Goal: Task Accomplishment & Management: Use online tool/utility

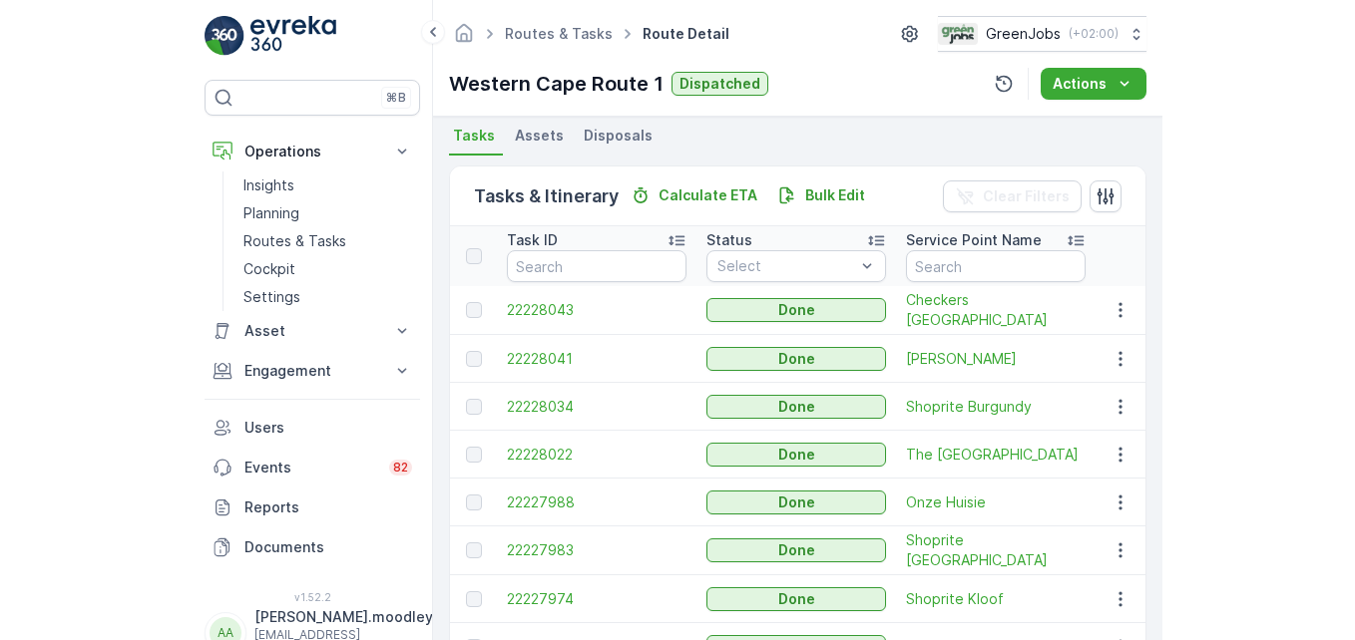
scroll to position [354, 0]
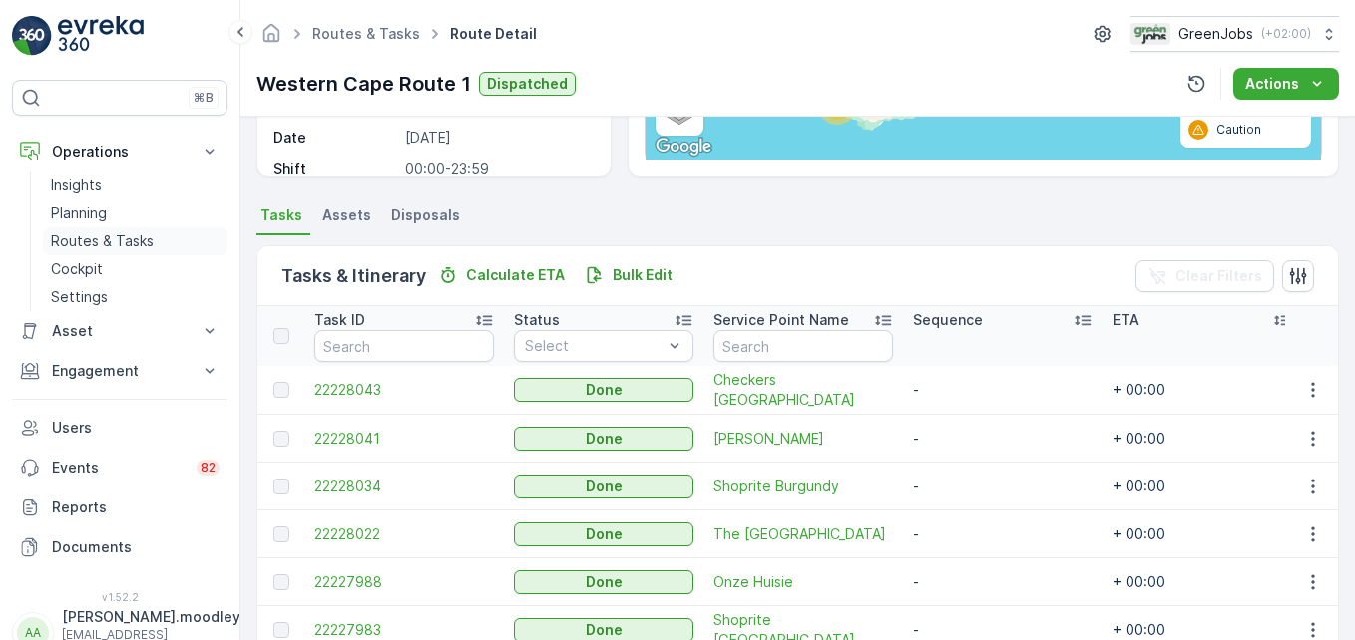
click at [144, 239] on p "Routes & Tasks" at bounding box center [102, 241] width 103 height 20
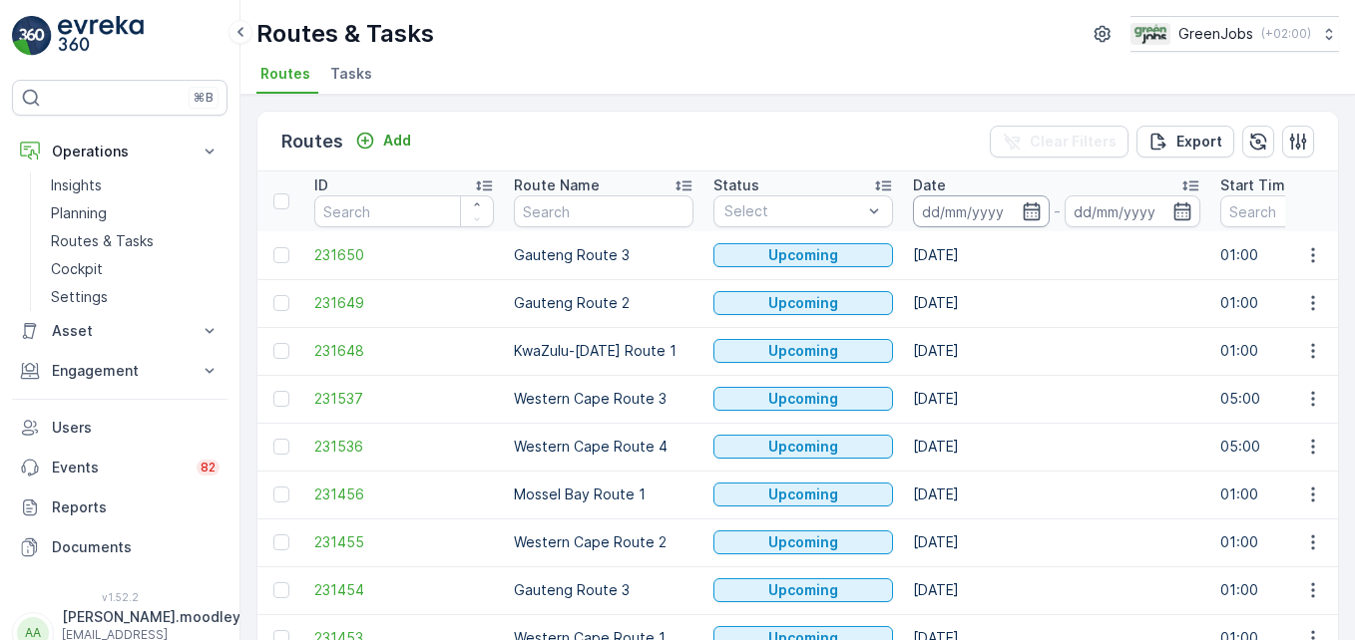
click at [966, 212] on input at bounding box center [981, 212] width 137 height 32
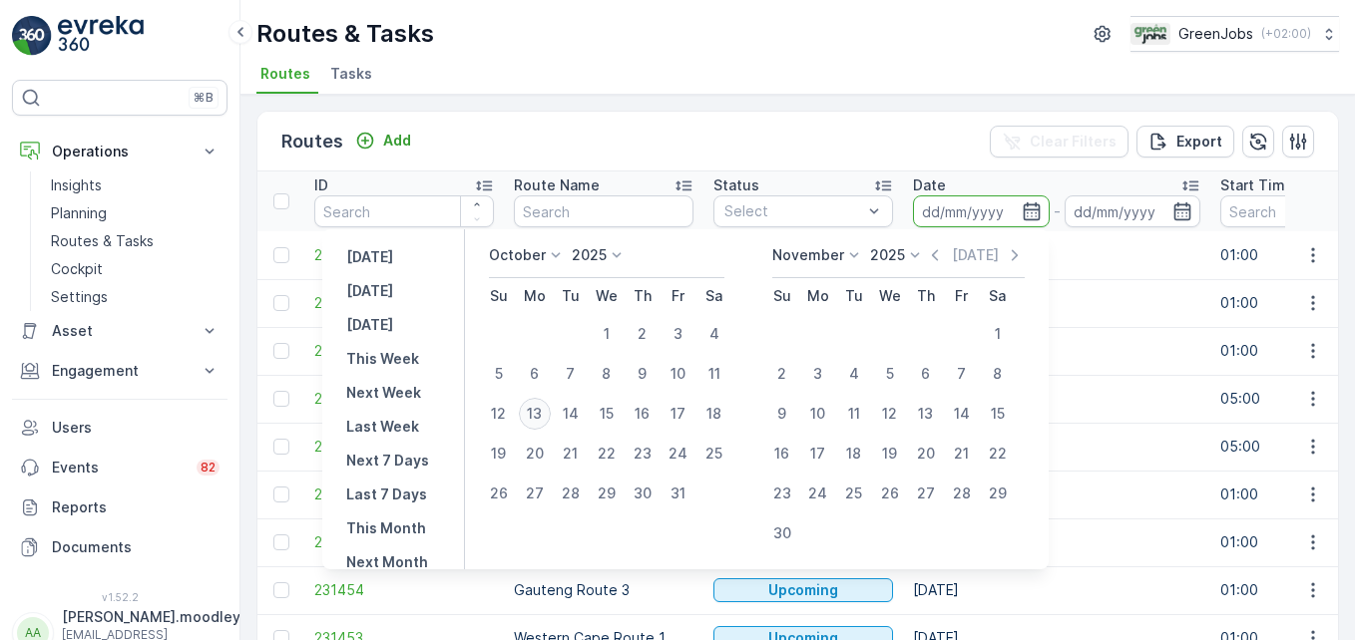
click at [551, 415] on div "13" at bounding box center [535, 414] width 32 height 32
type input "[DATE]"
click at [582, 410] on div "14" at bounding box center [571, 414] width 32 height 32
type input "[DATE]"
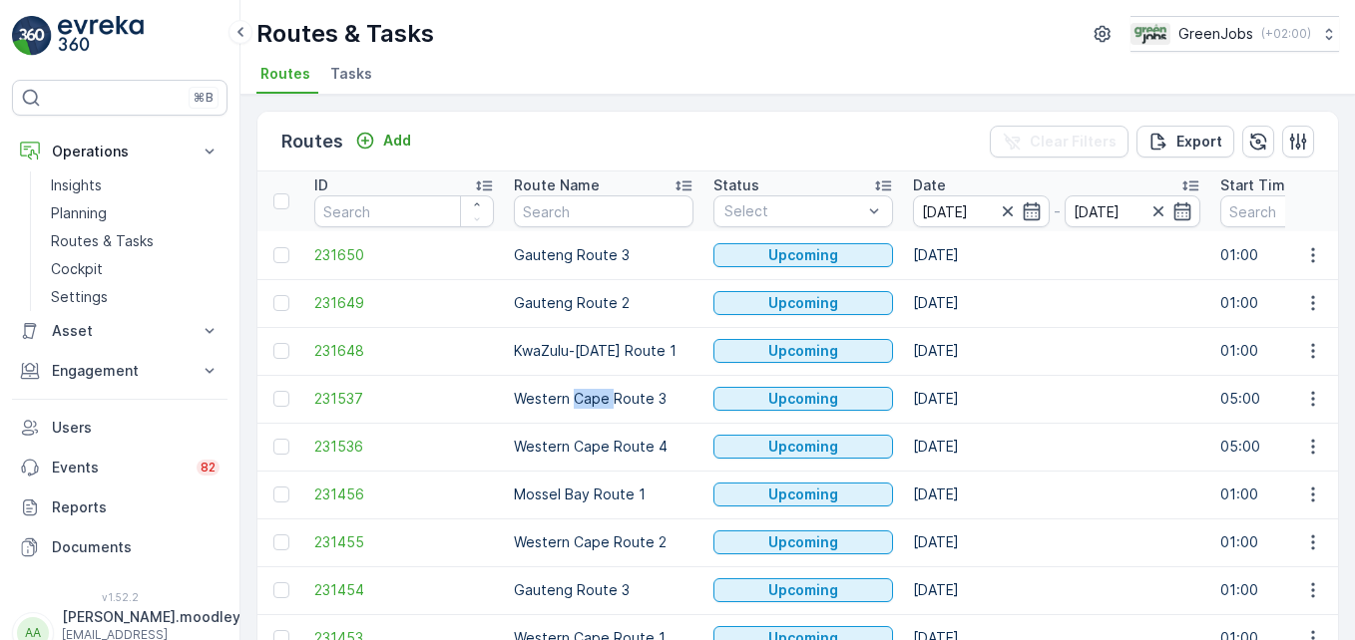
click at [582, 410] on td "Western Cape Route 3" at bounding box center [604, 399] width 200 height 48
click at [965, 211] on input "[DATE]" at bounding box center [981, 212] width 137 height 32
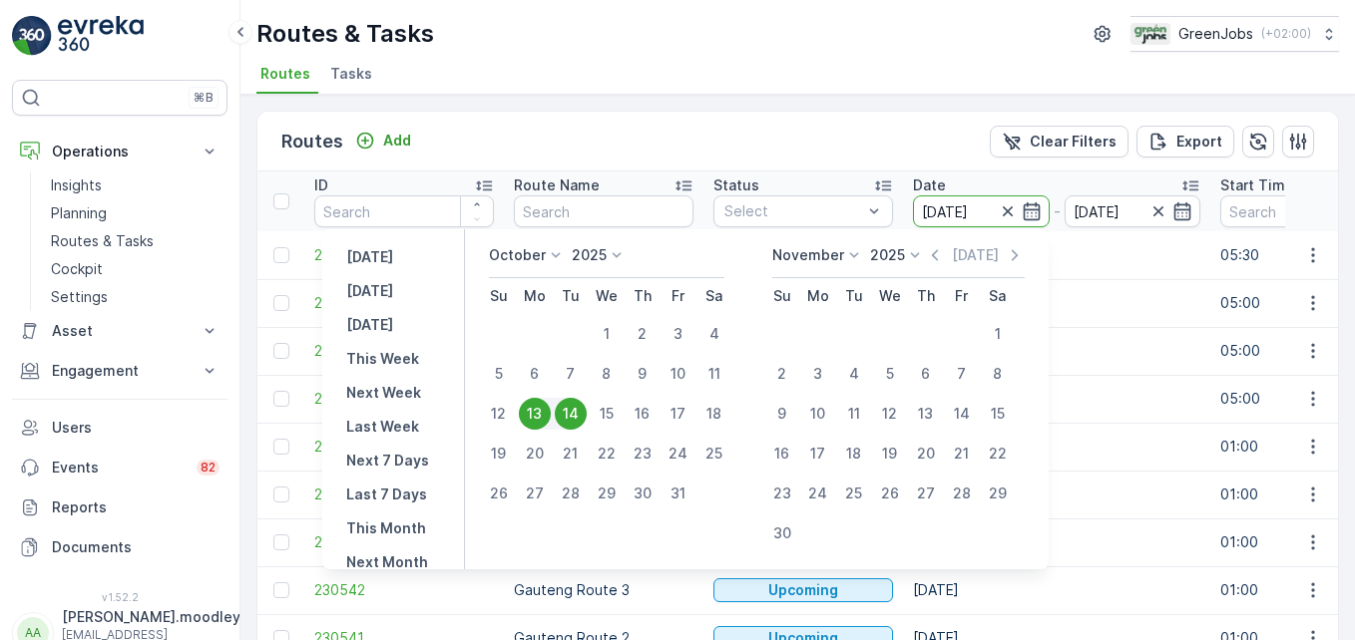
click at [80, 608] on button "AA [PERSON_NAME].moodley [EMAIL_ADDRESS][DOMAIN_NAME]" at bounding box center [119, 633] width 215 height 52
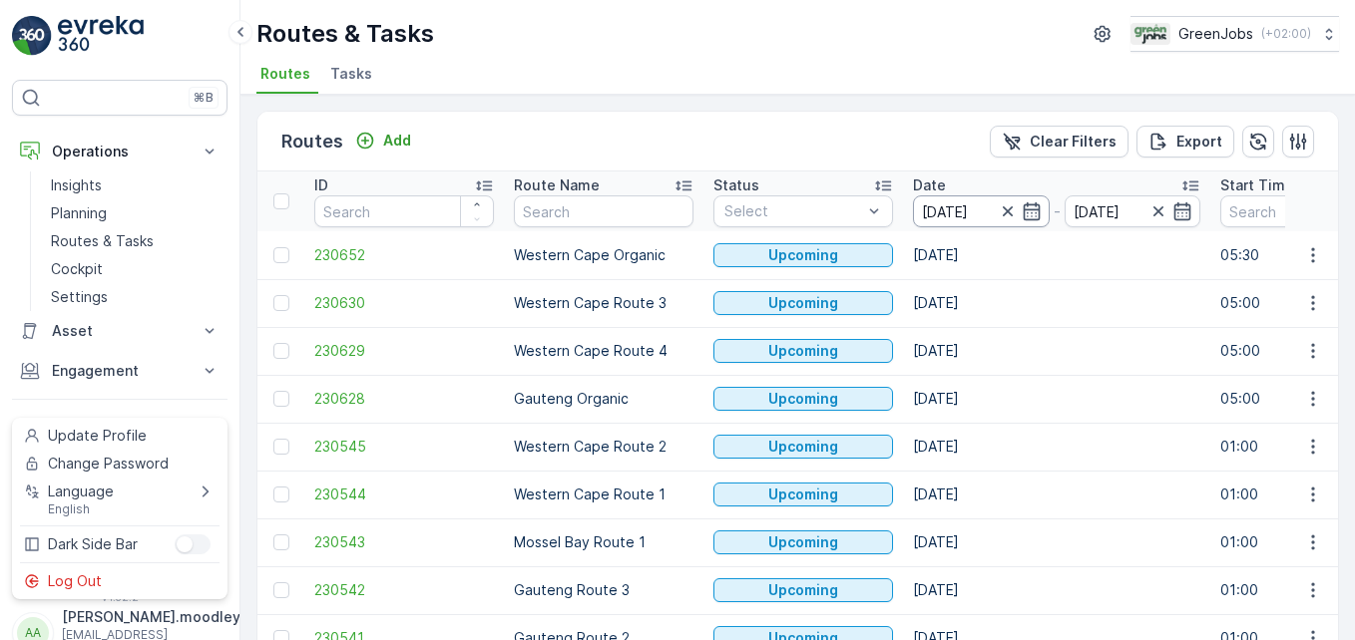
click at [938, 210] on input "[DATE]" at bounding box center [981, 212] width 137 height 32
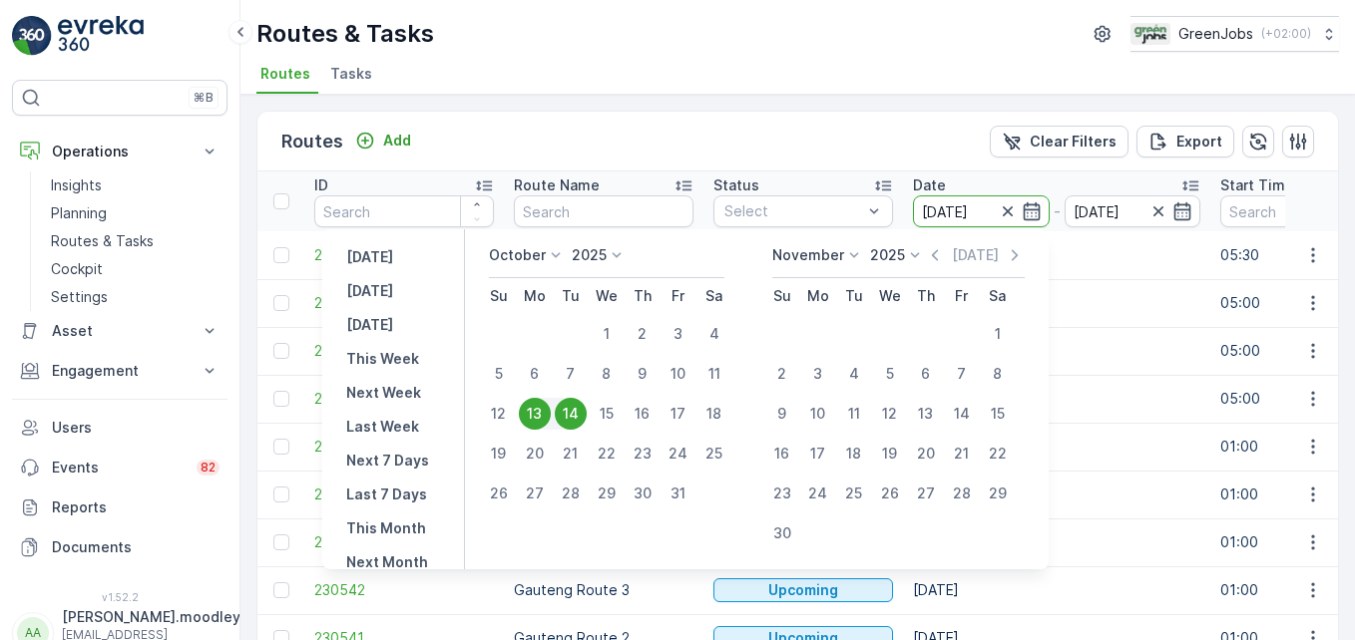
click at [584, 413] on div "14" at bounding box center [571, 414] width 32 height 32
type input "[DATE]"
click at [584, 413] on div "14" at bounding box center [571, 414] width 32 height 32
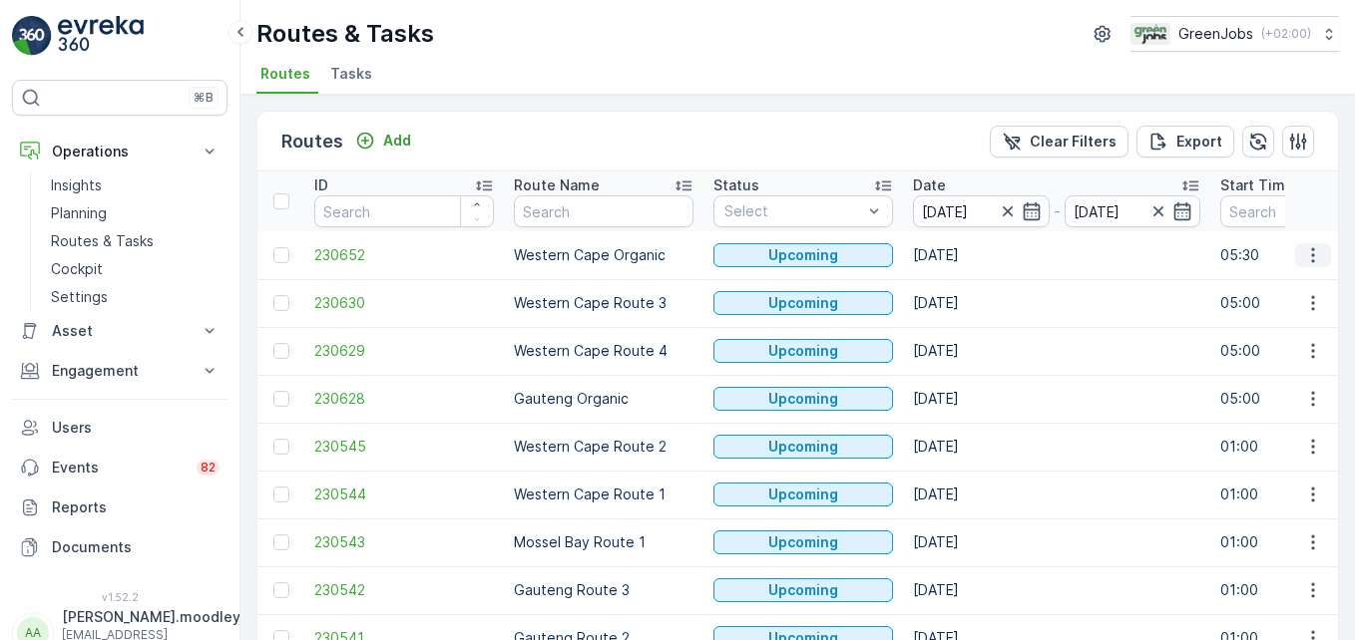
click at [969, 251] on icon "button" at bounding box center [1313, 255] width 20 height 20
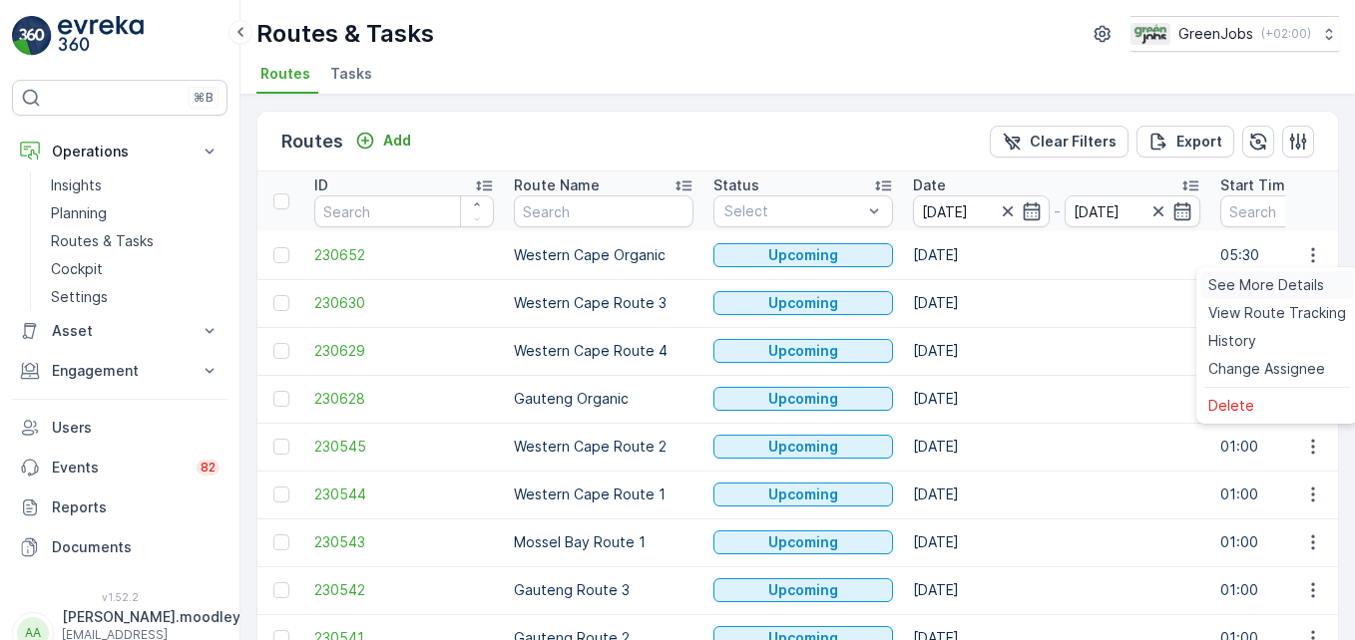
click at [969, 279] on span "See More Details" at bounding box center [1266, 285] width 116 height 20
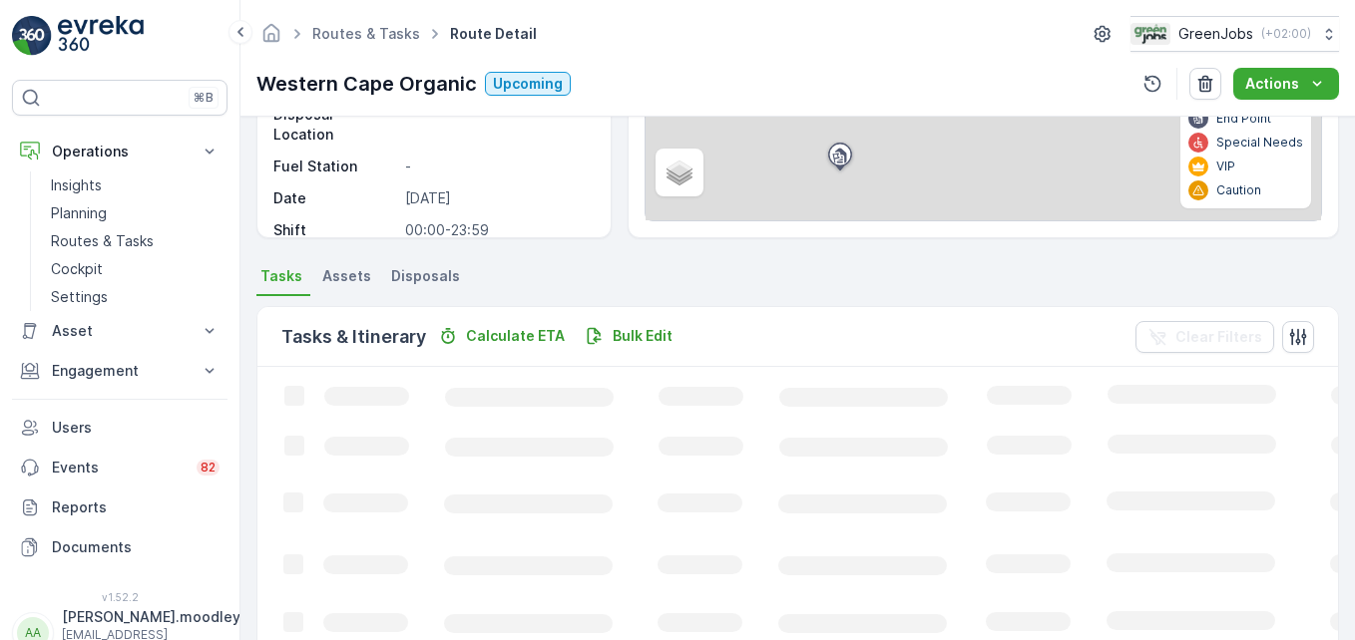
scroll to position [299, 0]
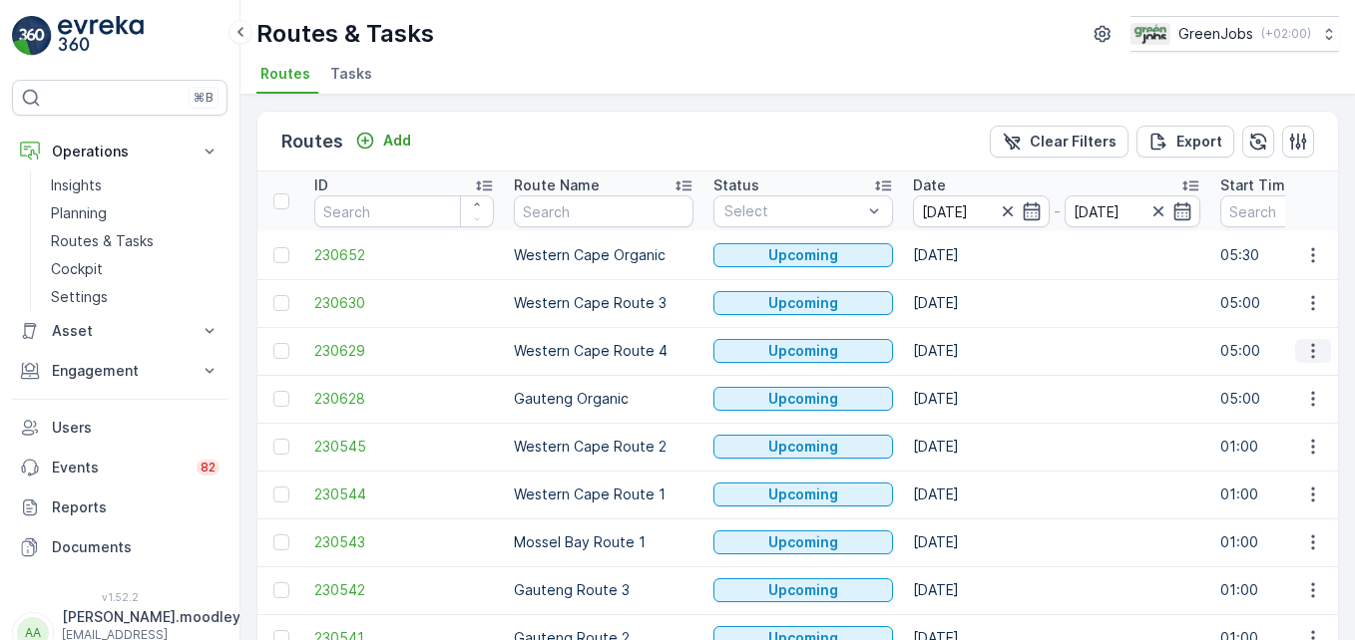
click at [969, 354] on icon "button" at bounding box center [1313, 351] width 20 height 20
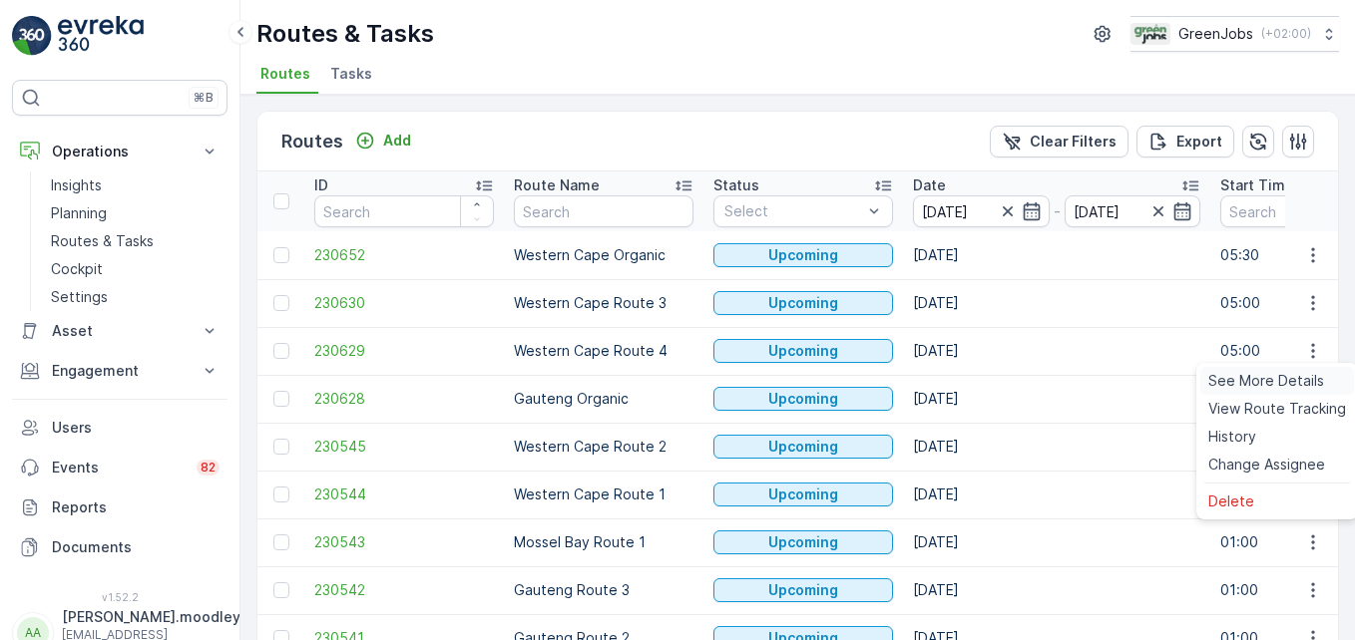
click at [969, 376] on span "See More Details" at bounding box center [1266, 381] width 116 height 20
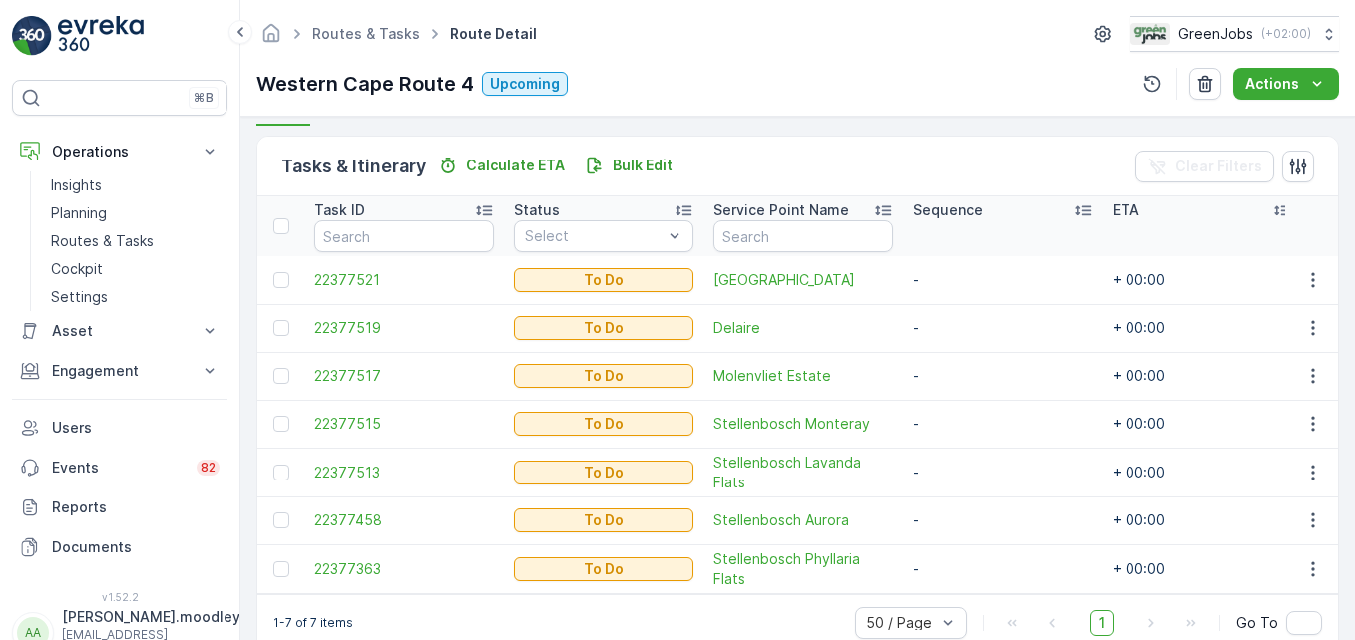
scroll to position [499, 0]
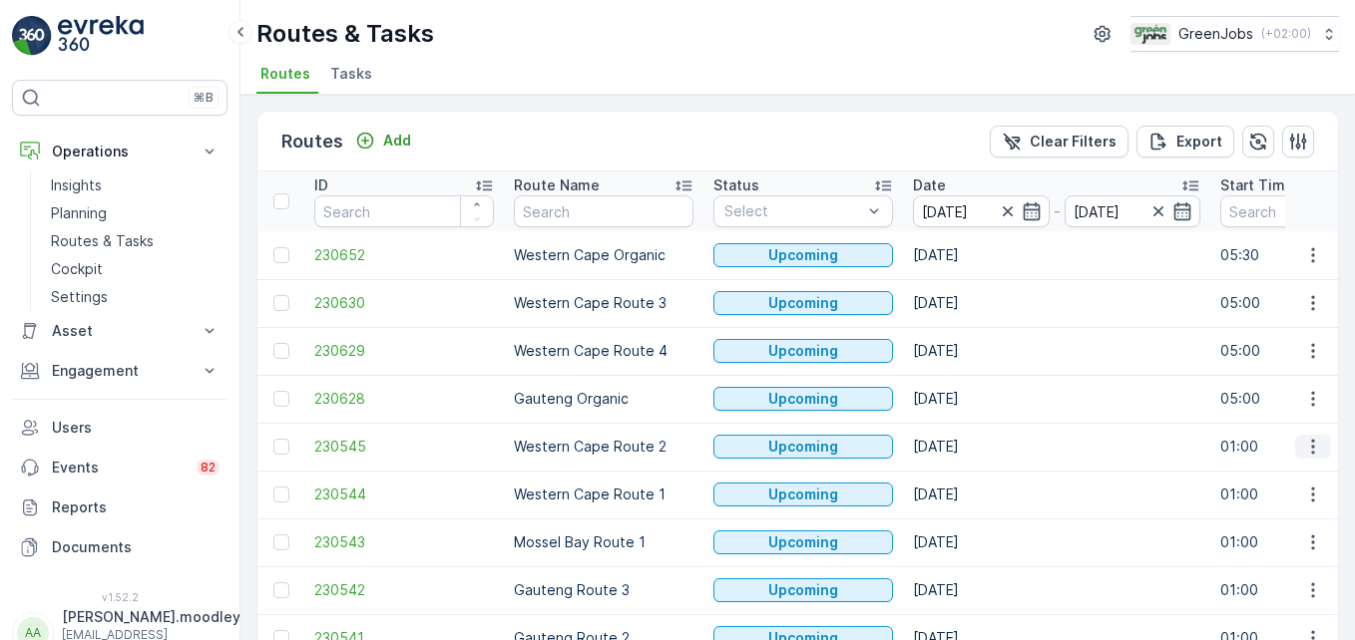
click at [969, 451] on icon "button" at bounding box center [1313, 447] width 20 height 20
click at [969, 475] on span "See More Details" at bounding box center [1266, 477] width 116 height 20
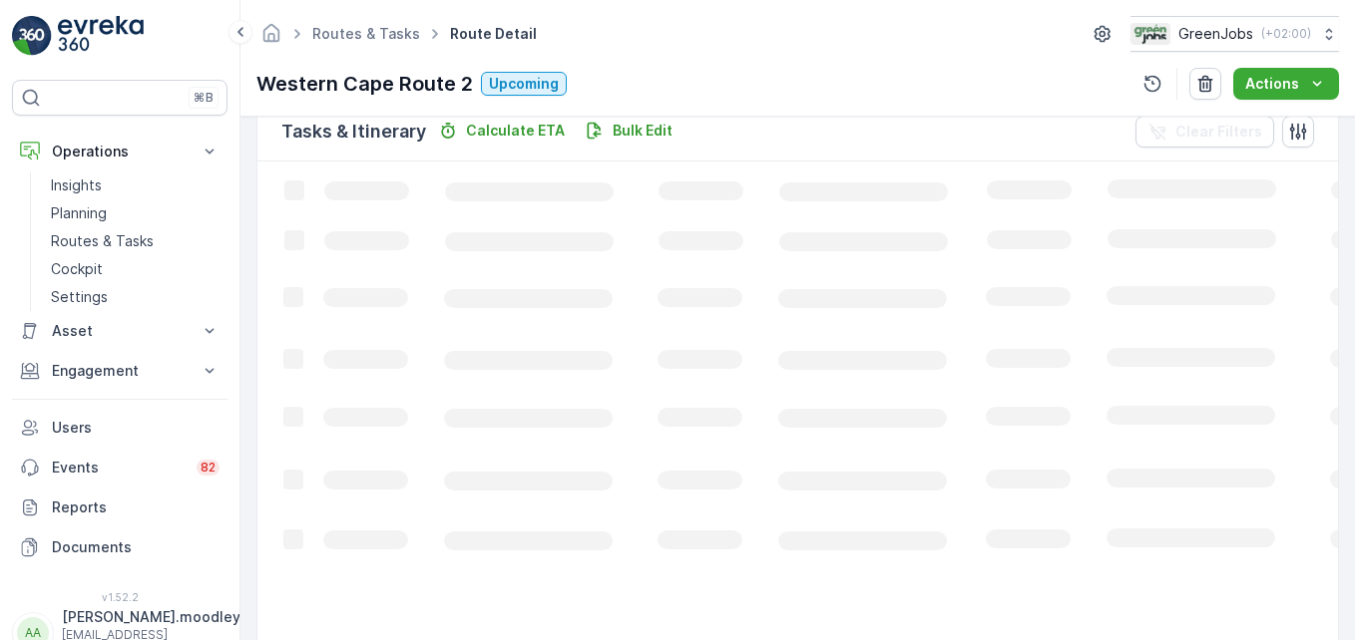
scroll to position [389, 0]
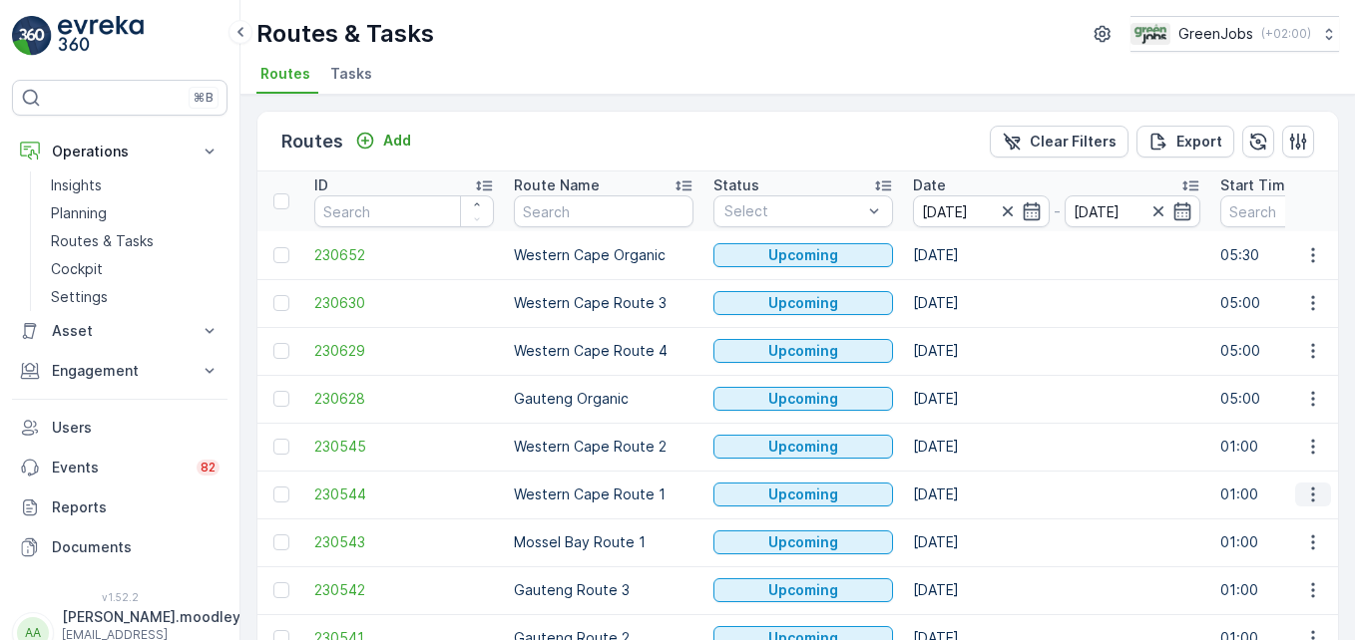
click at [969, 499] on icon "button" at bounding box center [1313, 495] width 20 height 20
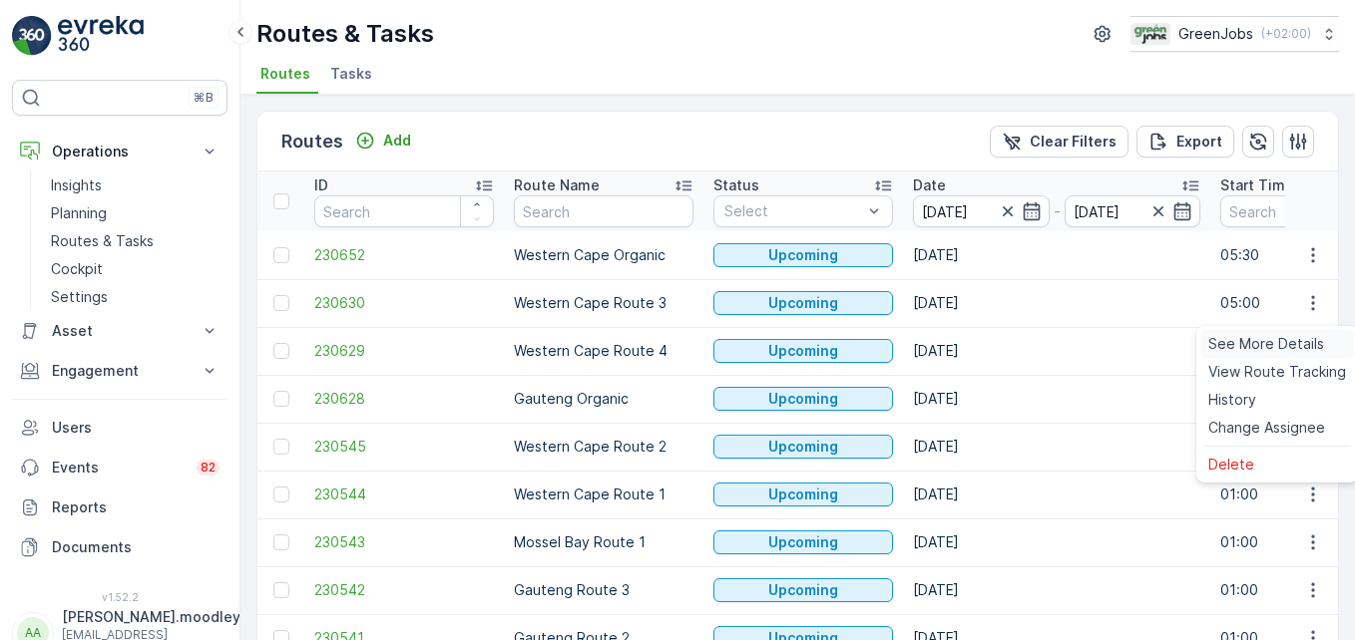
click at [969, 343] on span "See More Details" at bounding box center [1266, 344] width 116 height 20
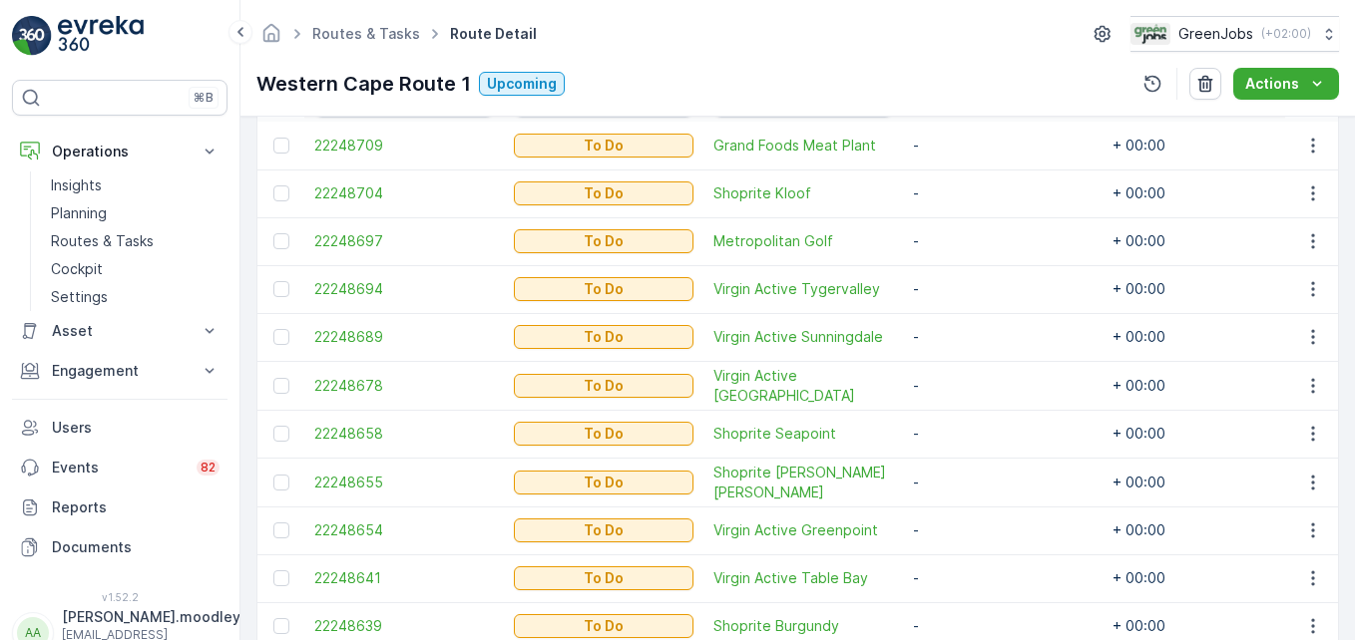
scroll to position [698, 0]
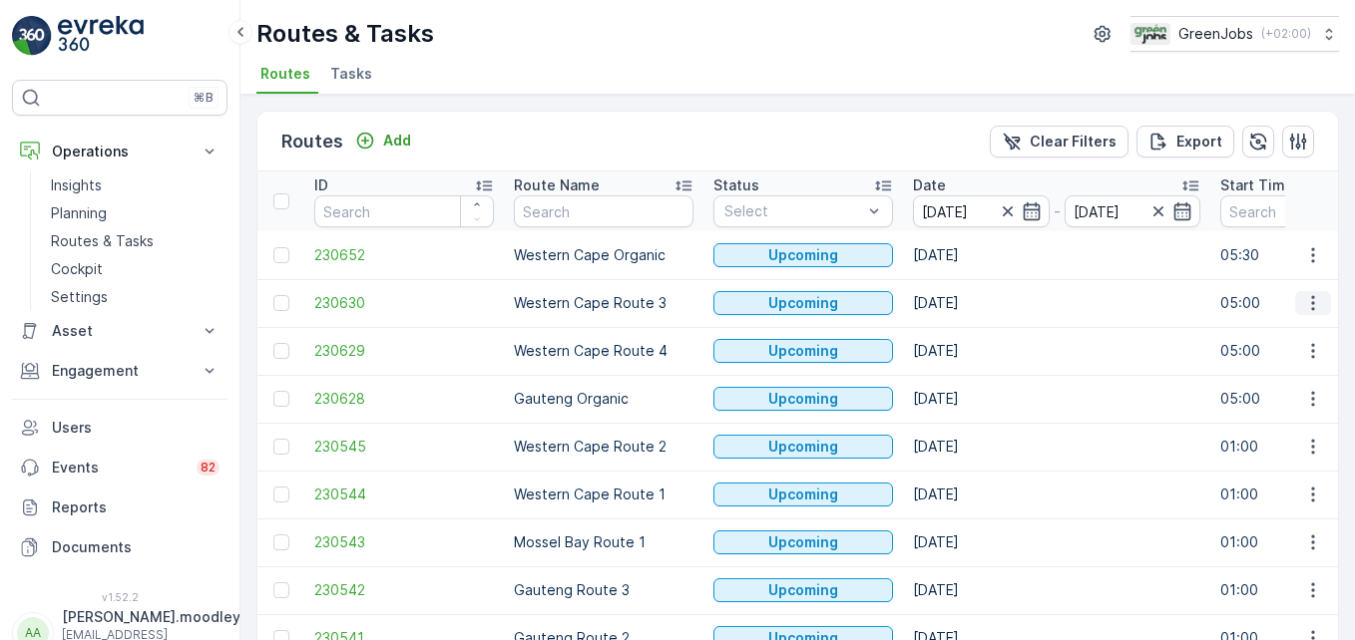
click at [969, 305] on icon "button" at bounding box center [1313, 303] width 20 height 20
click at [969, 333] on span "See More Details" at bounding box center [1266, 333] width 116 height 20
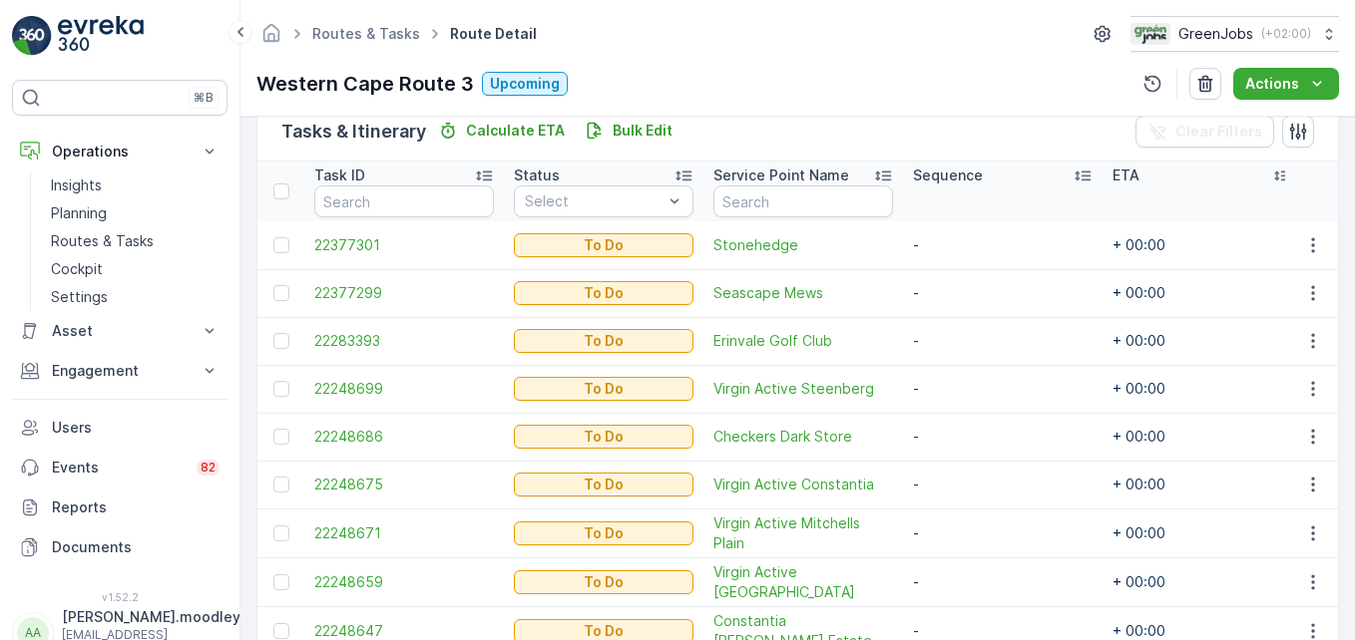
scroll to position [599, 0]
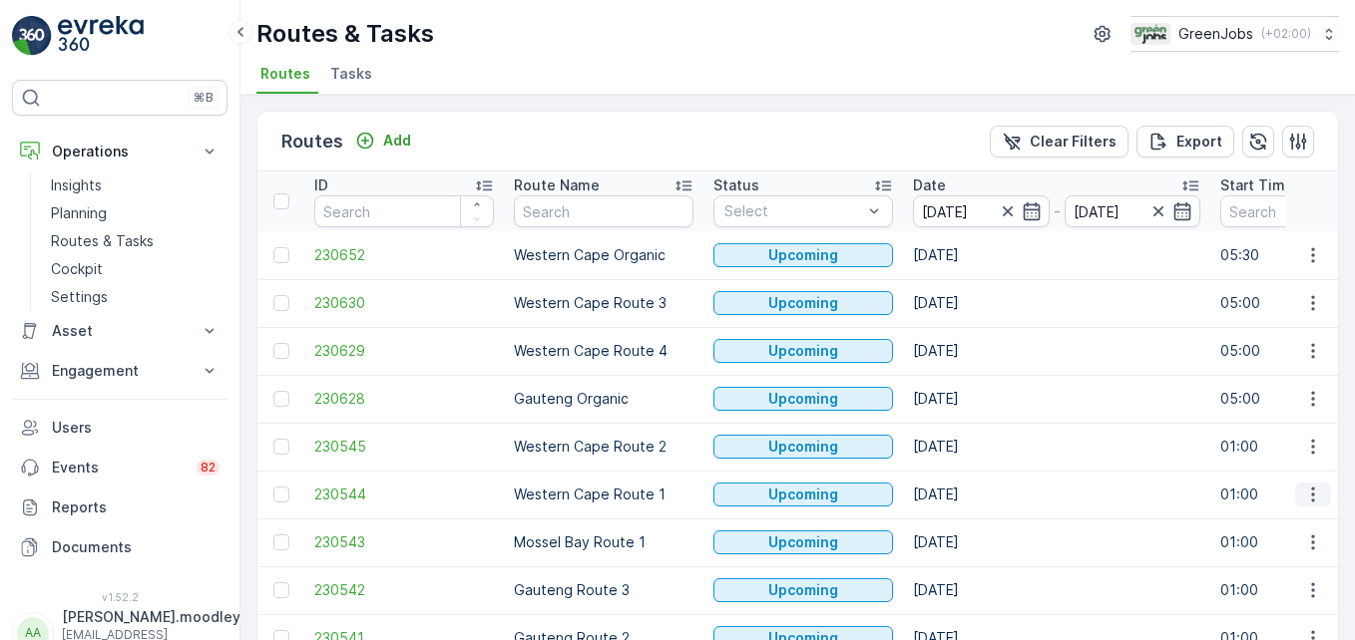
click at [969, 488] on icon "button" at bounding box center [1313, 495] width 20 height 20
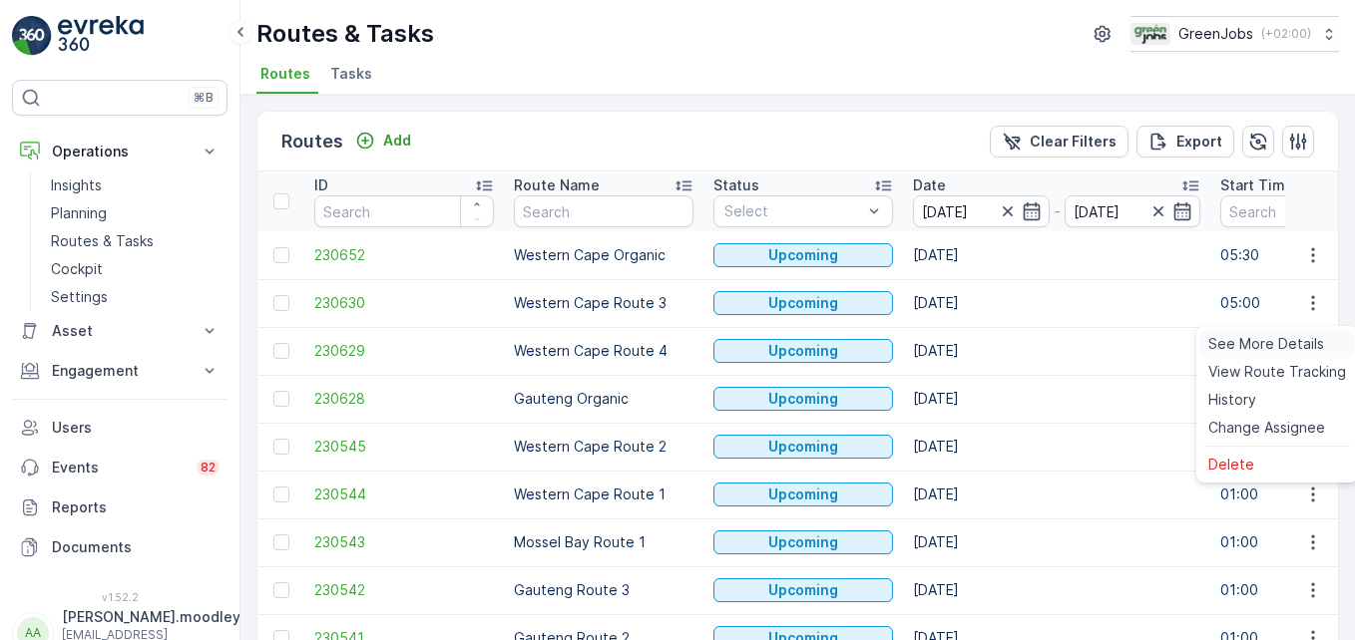
click at [969, 336] on span "See More Details" at bounding box center [1266, 344] width 116 height 20
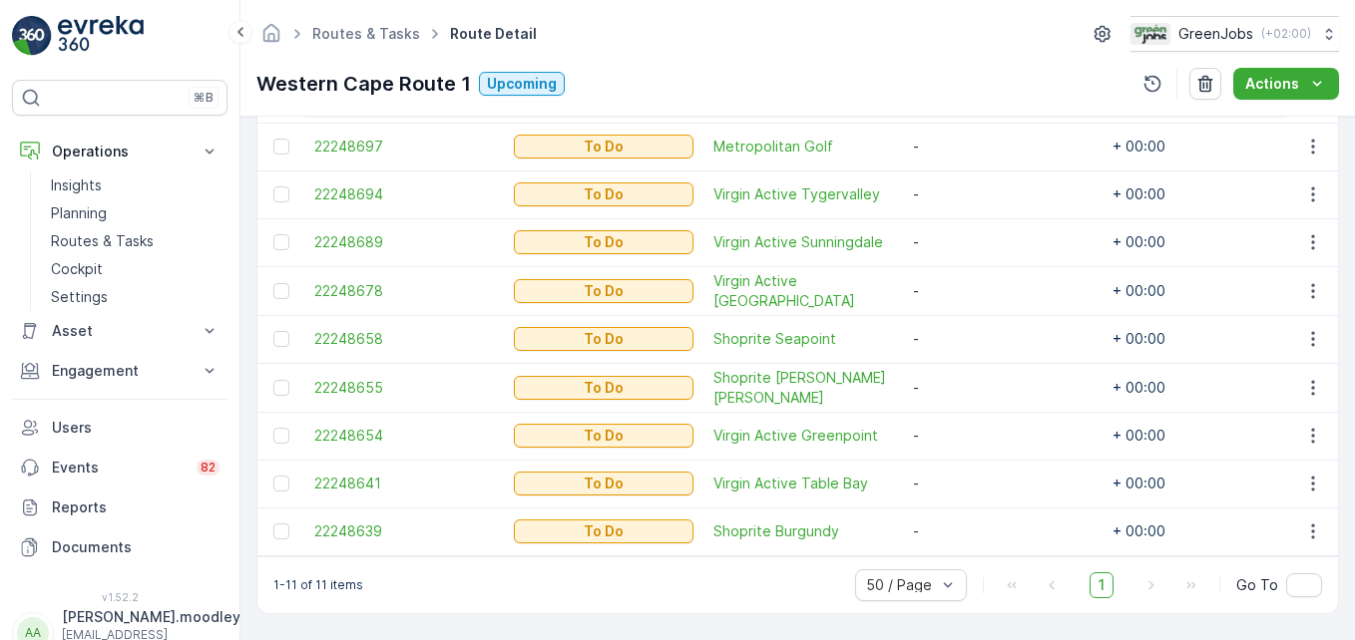
scroll to position [599, 0]
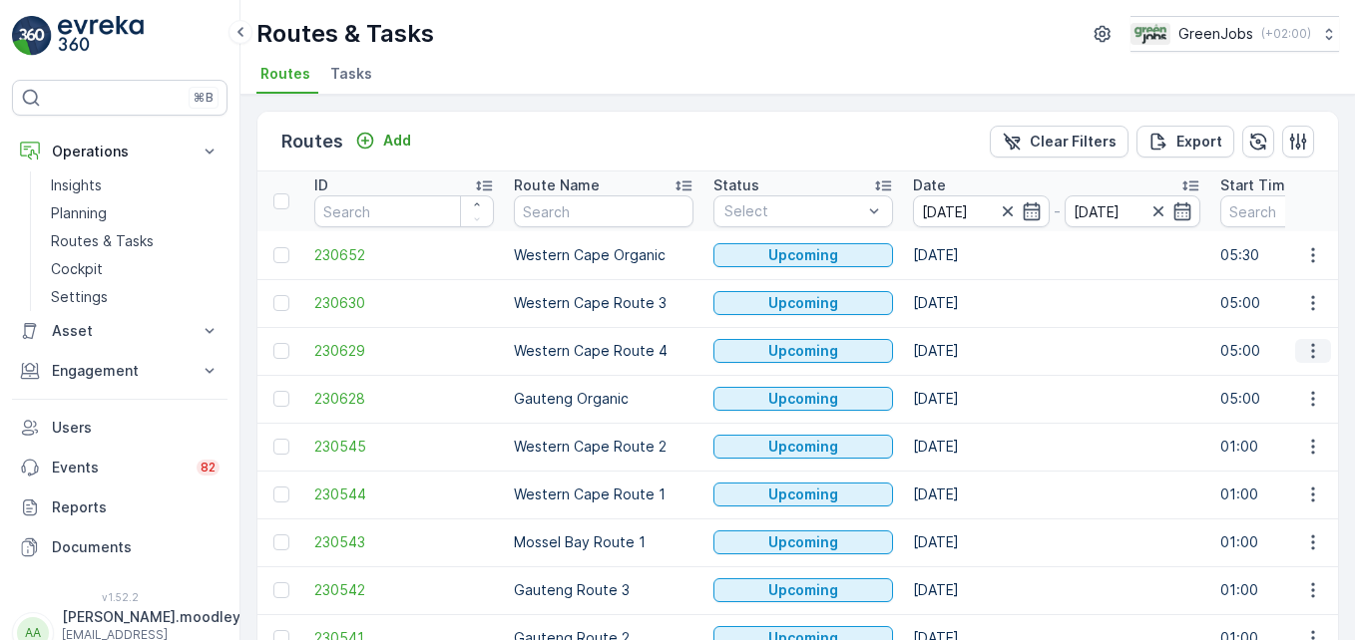
click at [969, 350] on icon "button" at bounding box center [1313, 351] width 20 height 20
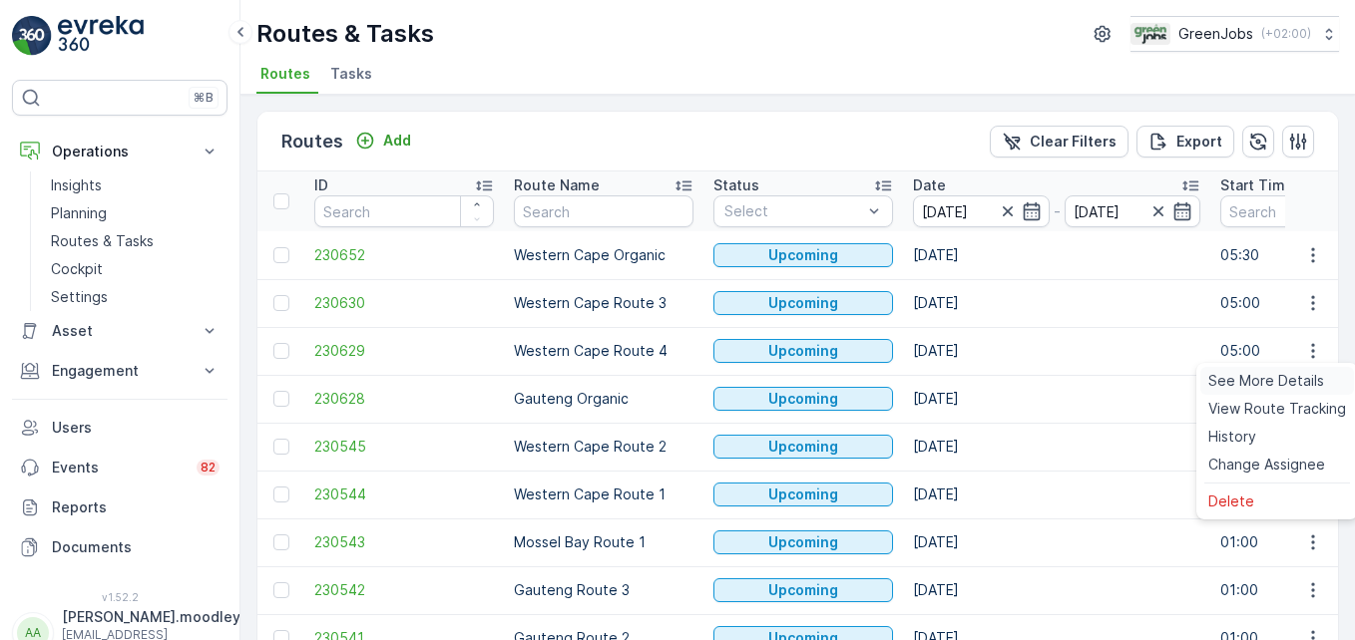
click at [969, 380] on span "See More Details" at bounding box center [1266, 381] width 116 height 20
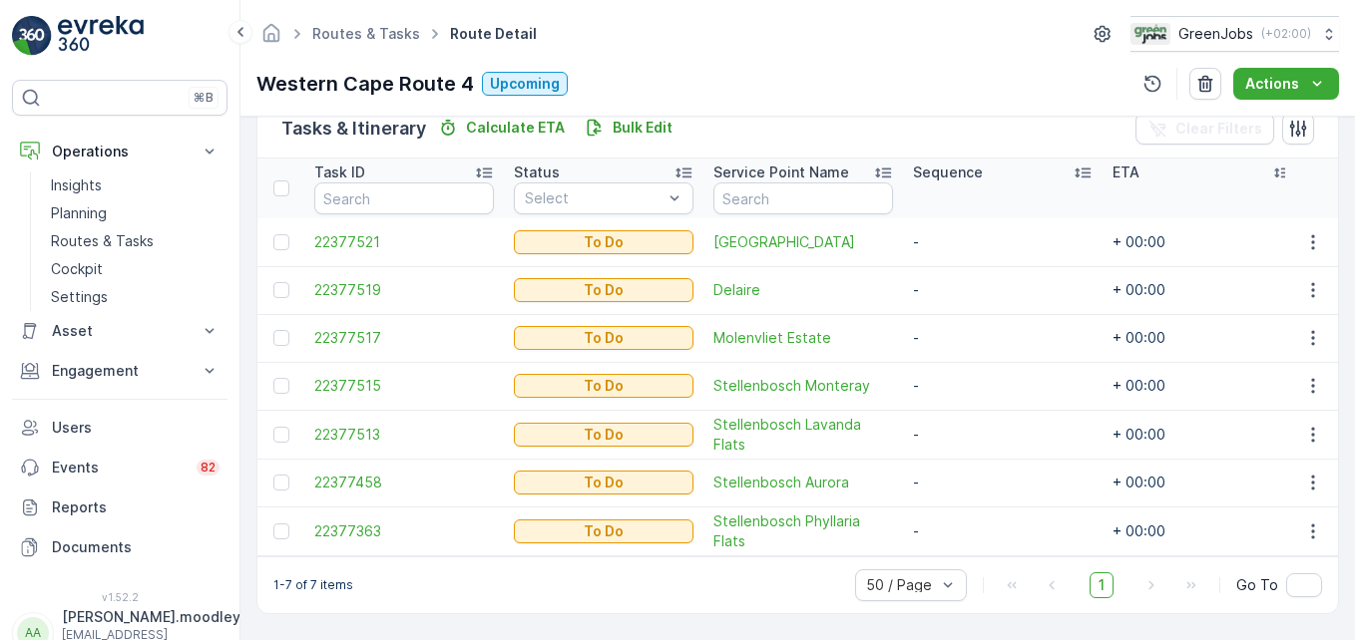
scroll to position [512, 0]
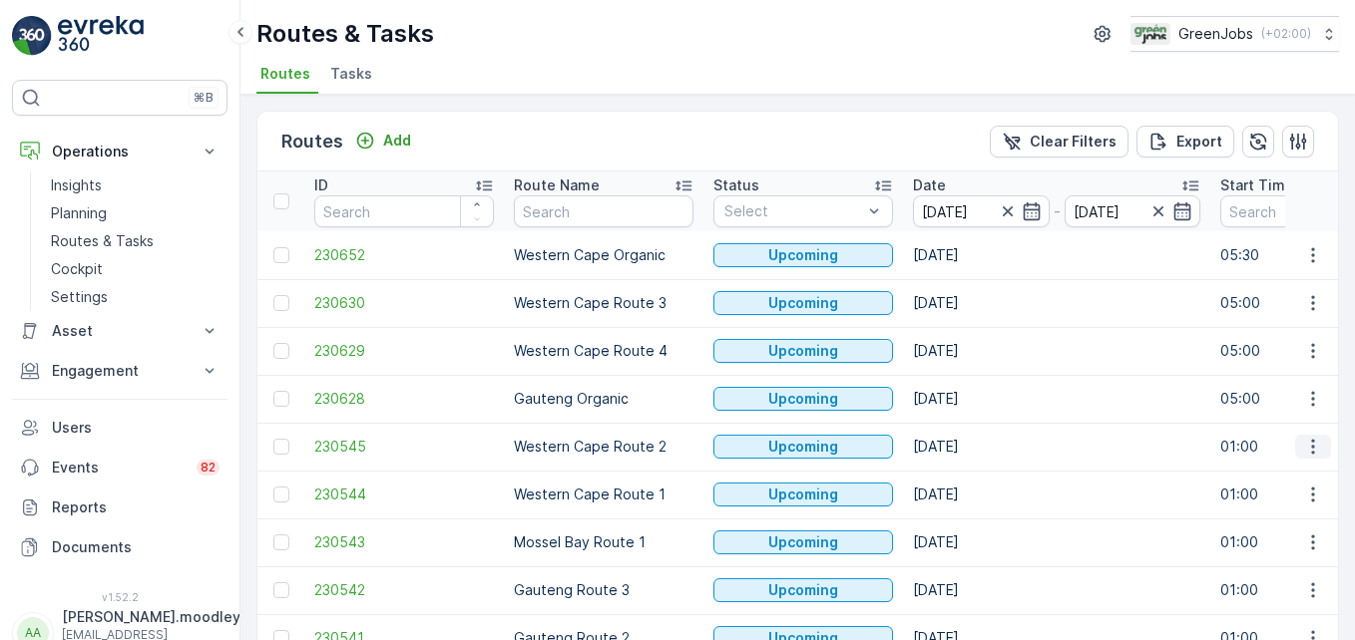
click at [969, 451] on icon "button" at bounding box center [1313, 447] width 20 height 20
click at [969, 480] on span "See More Details" at bounding box center [1266, 477] width 116 height 20
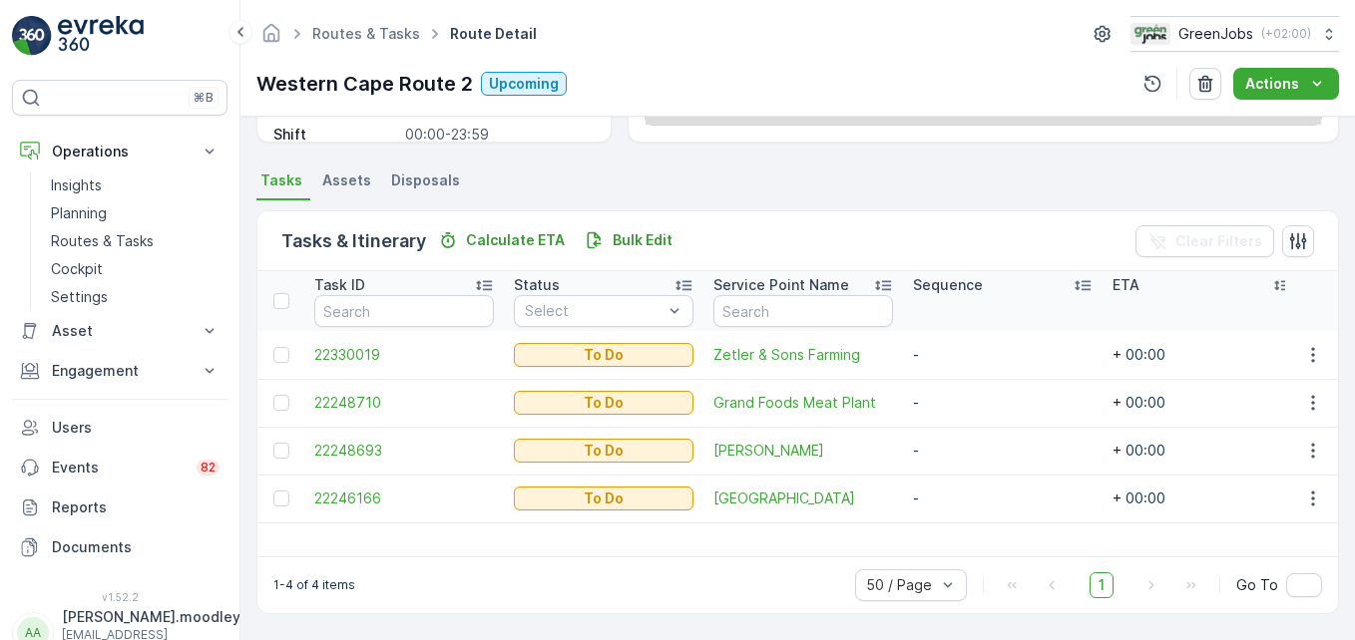
scroll to position [389, 0]
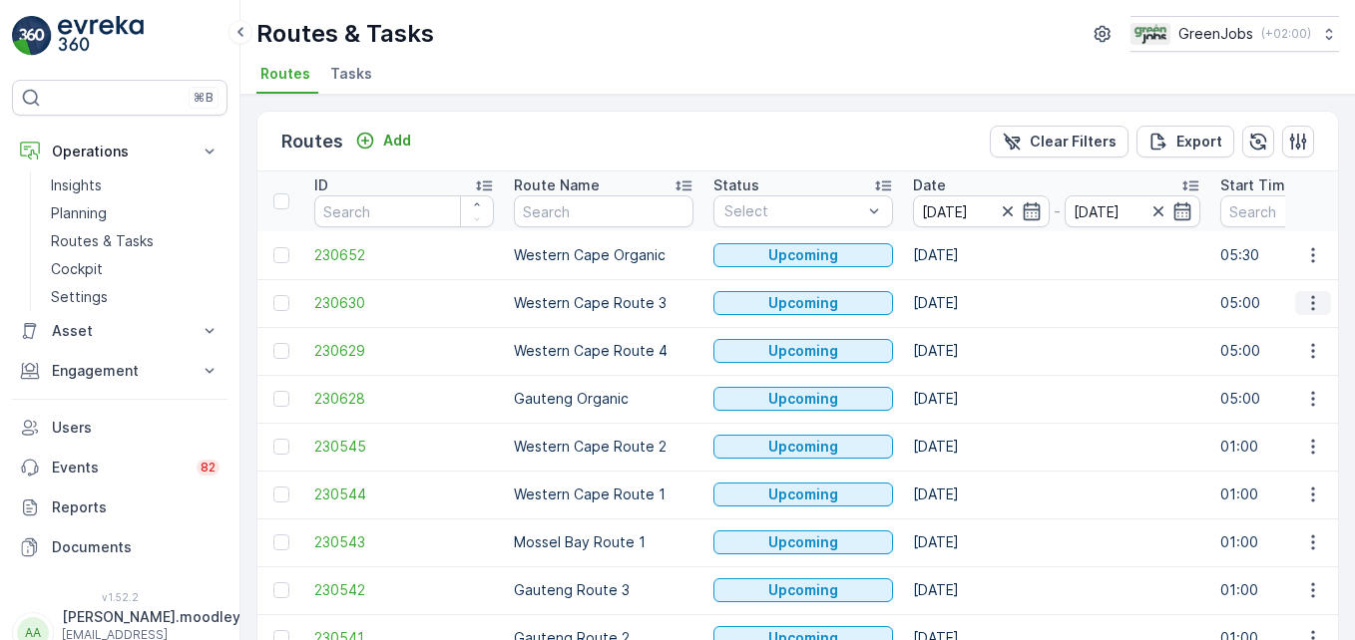
click at [969, 307] on icon "button" at bounding box center [1313, 303] width 20 height 20
click at [969, 333] on span "See More Details" at bounding box center [1266, 333] width 116 height 20
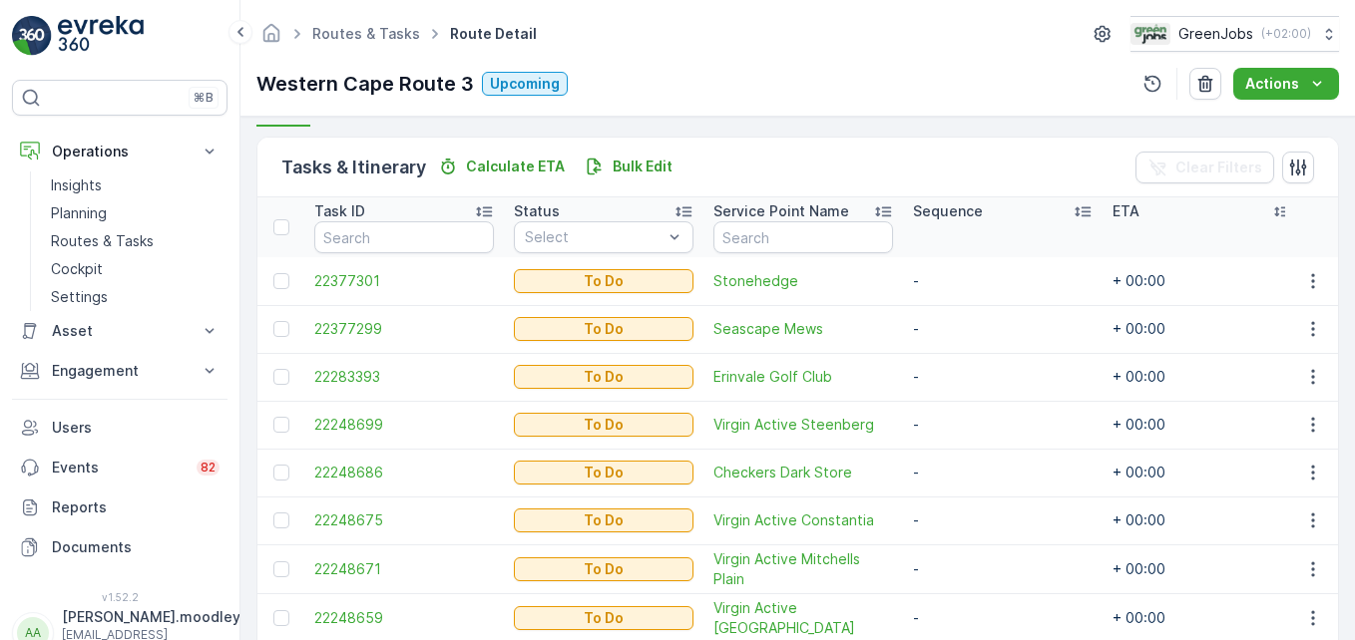
scroll to position [455, 0]
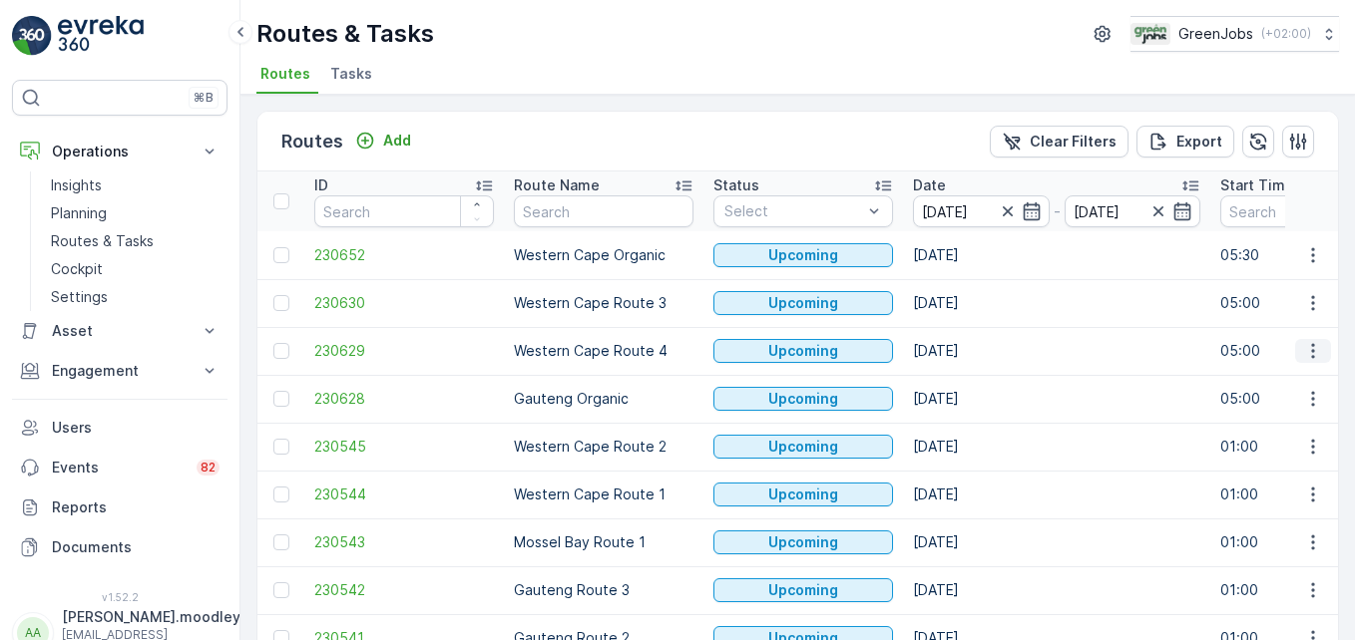
click at [969, 350] on icon "button" at bounding box center [1313, 351] width 20 height 20
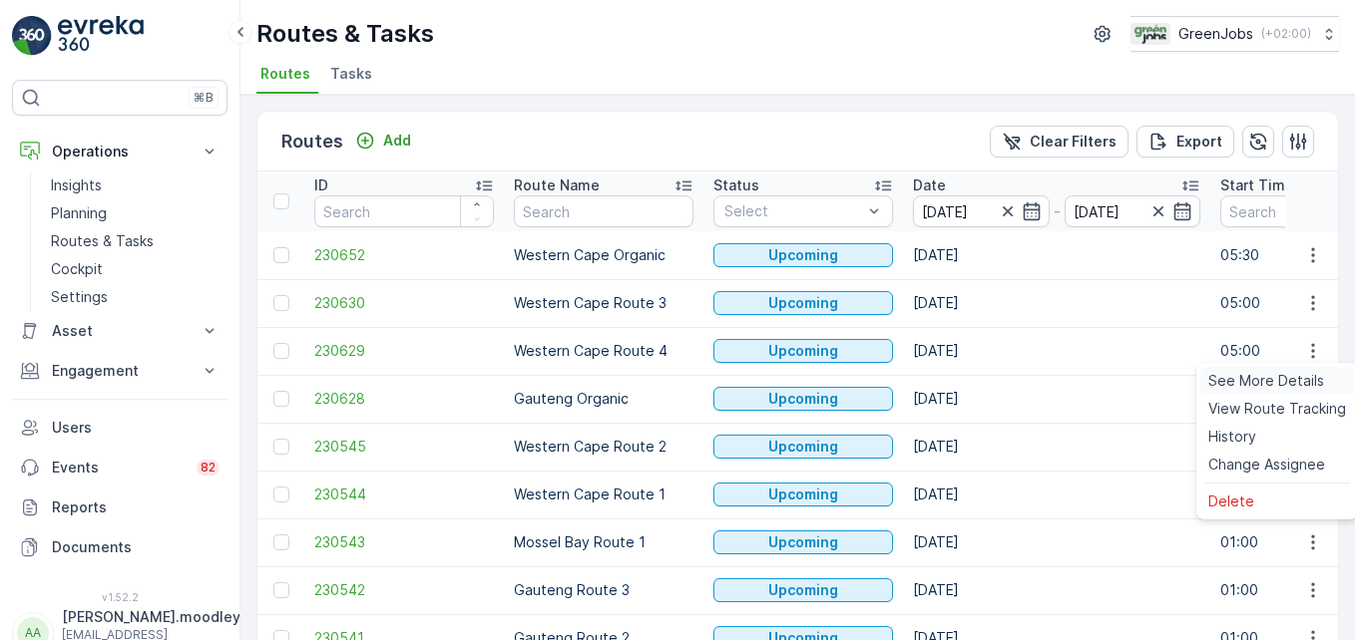
click at [969, 379] on span "See More Details" at bounding box center [1266, 381] width 116 height 20
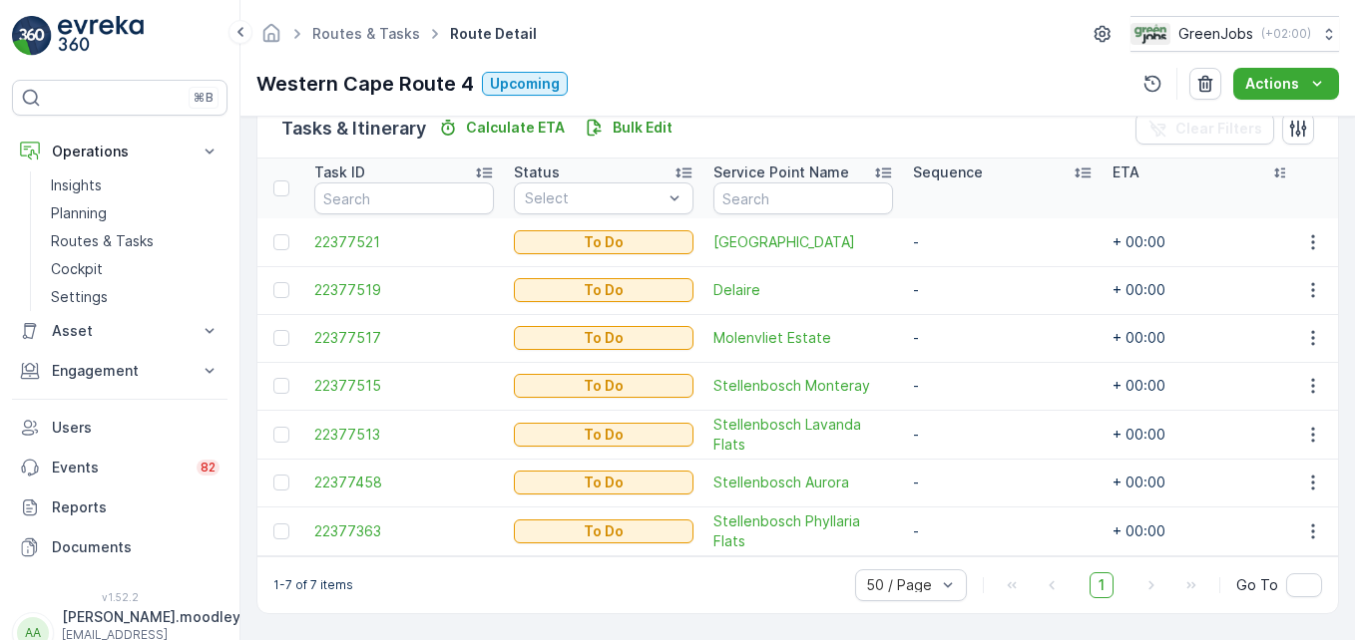
scroll to position [512, 0]
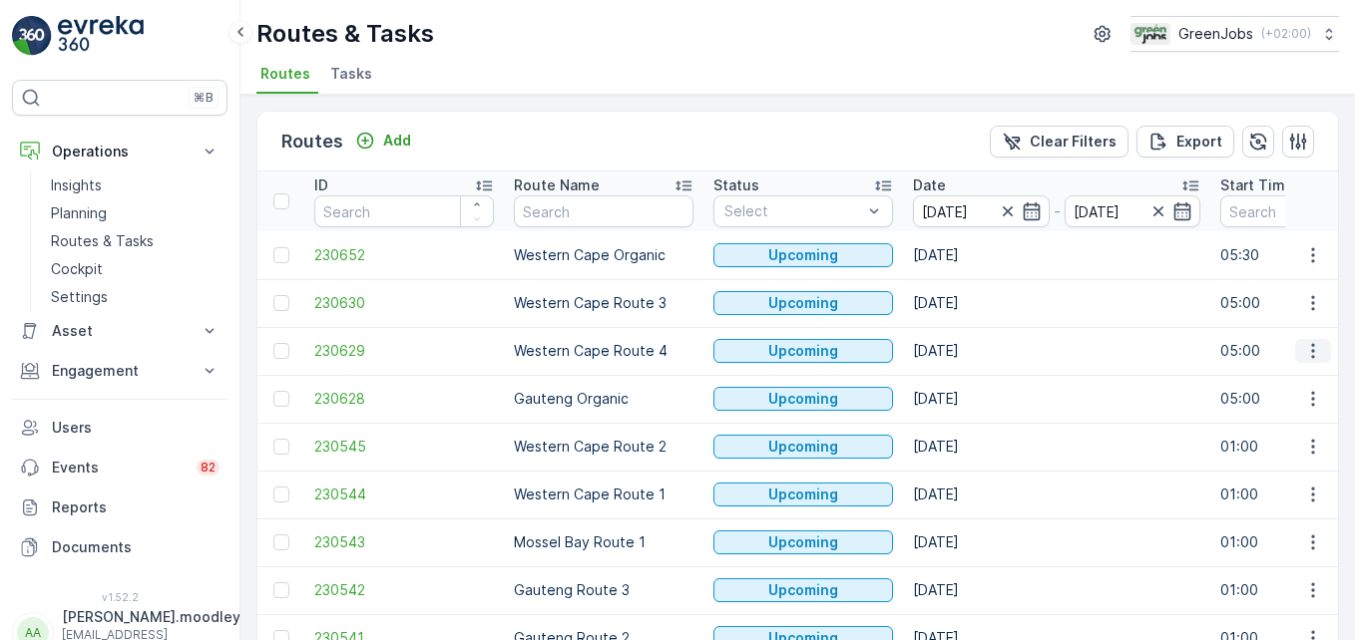
click at [969, 349] on icon "button" at bounding box center [1313, 351] width 20 height 20
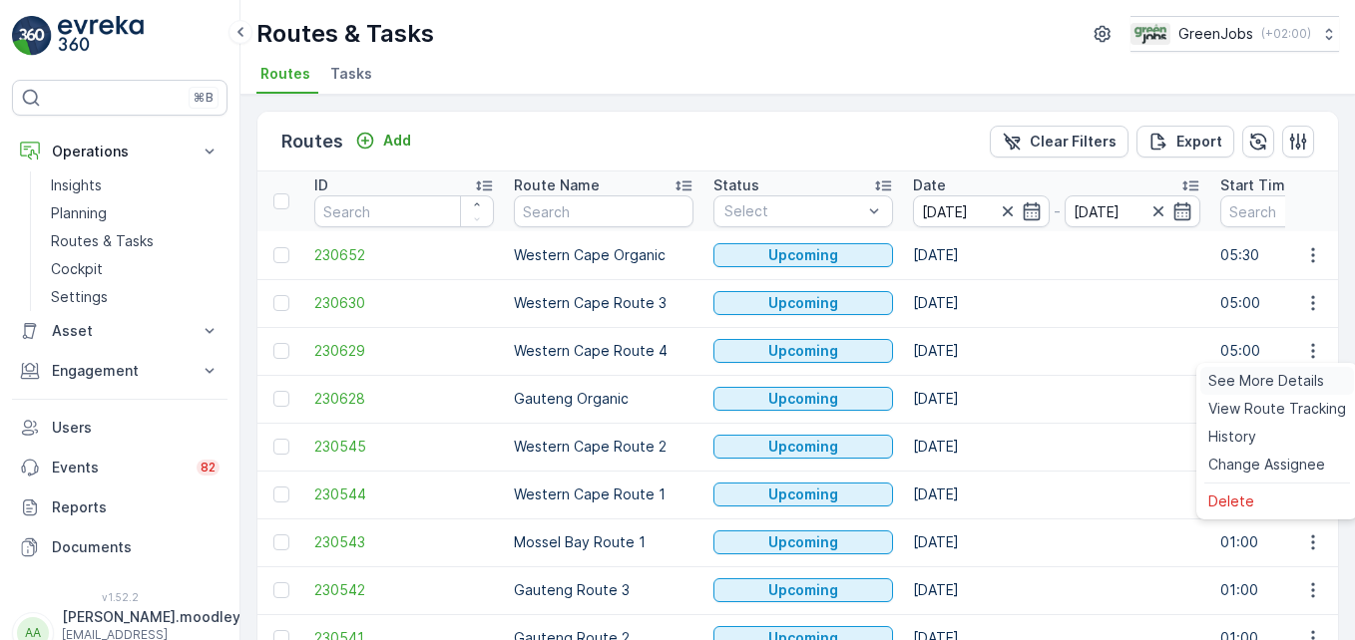
click at [969, 379] on span "See More Details" at bounding box center [1266, 381] width 116 height 20
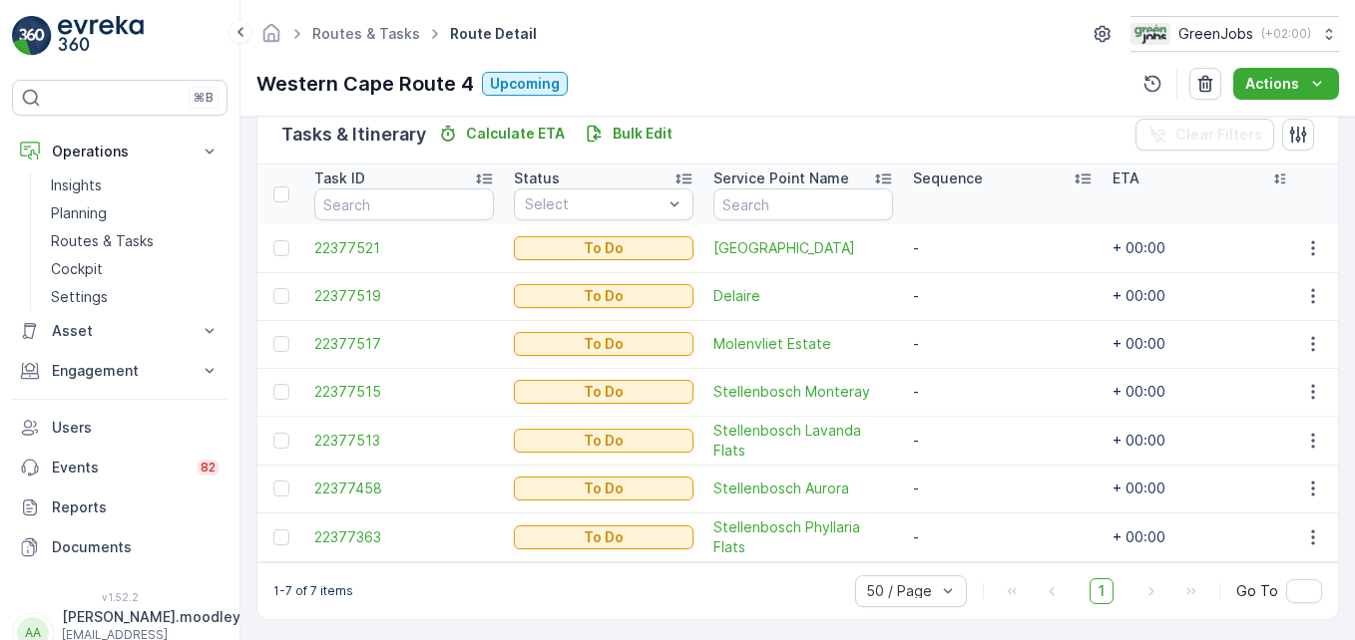
scroll to position [499, 0]
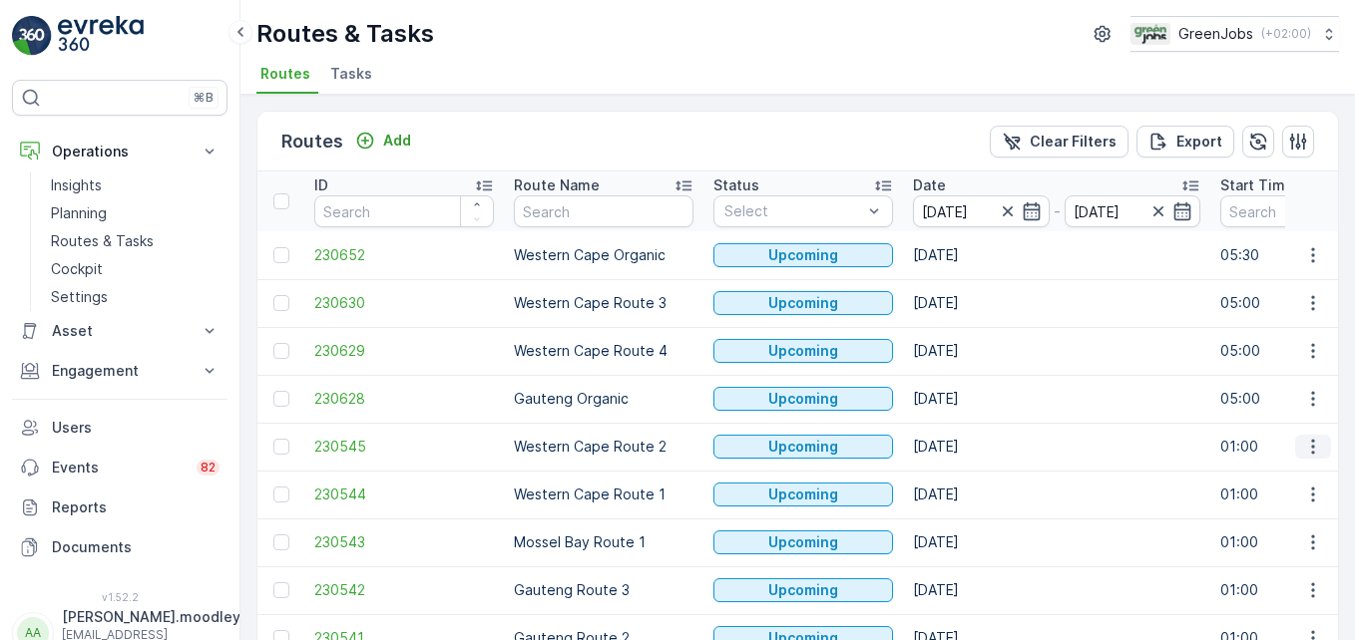
click at [969, 446] on icon "button" at bounding box center [1313, 447] width 20 height 20
click at [969, 475] on span "See More Details" at bounding box center [1266, 477] width 116 height 20
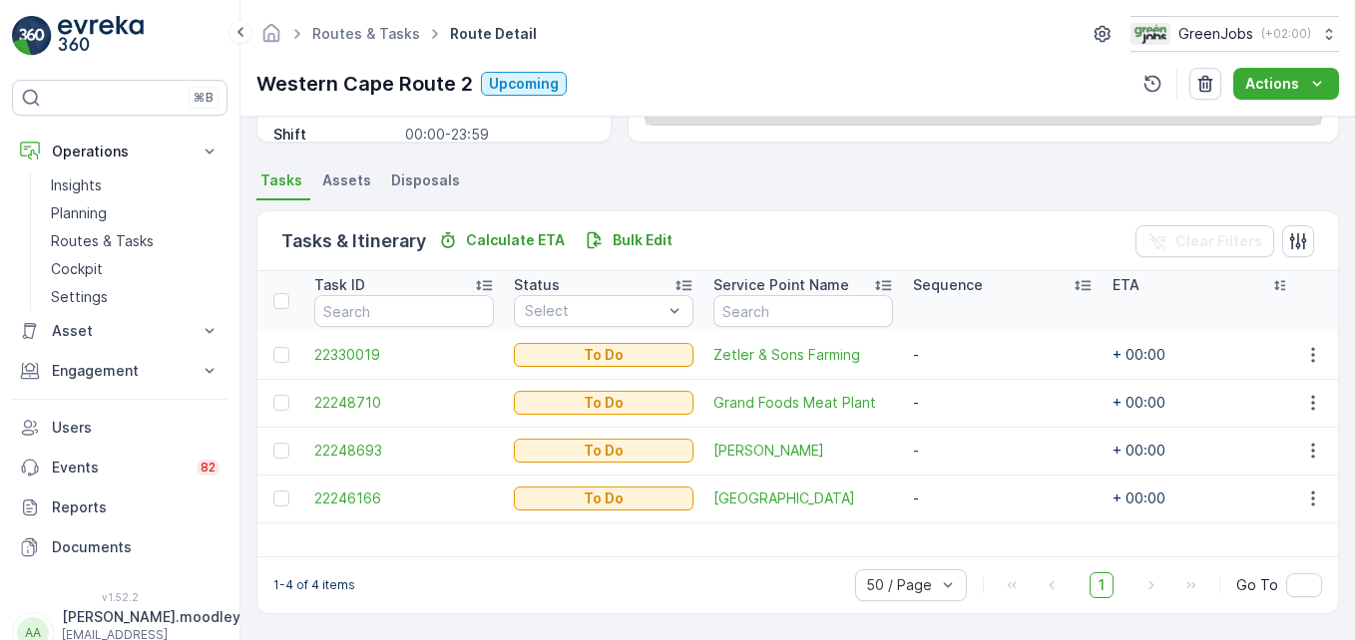
scroll to position [389, 0]
click at [969, 451] on icon "button" at bounding box center [1313, 451] width 20 height 20
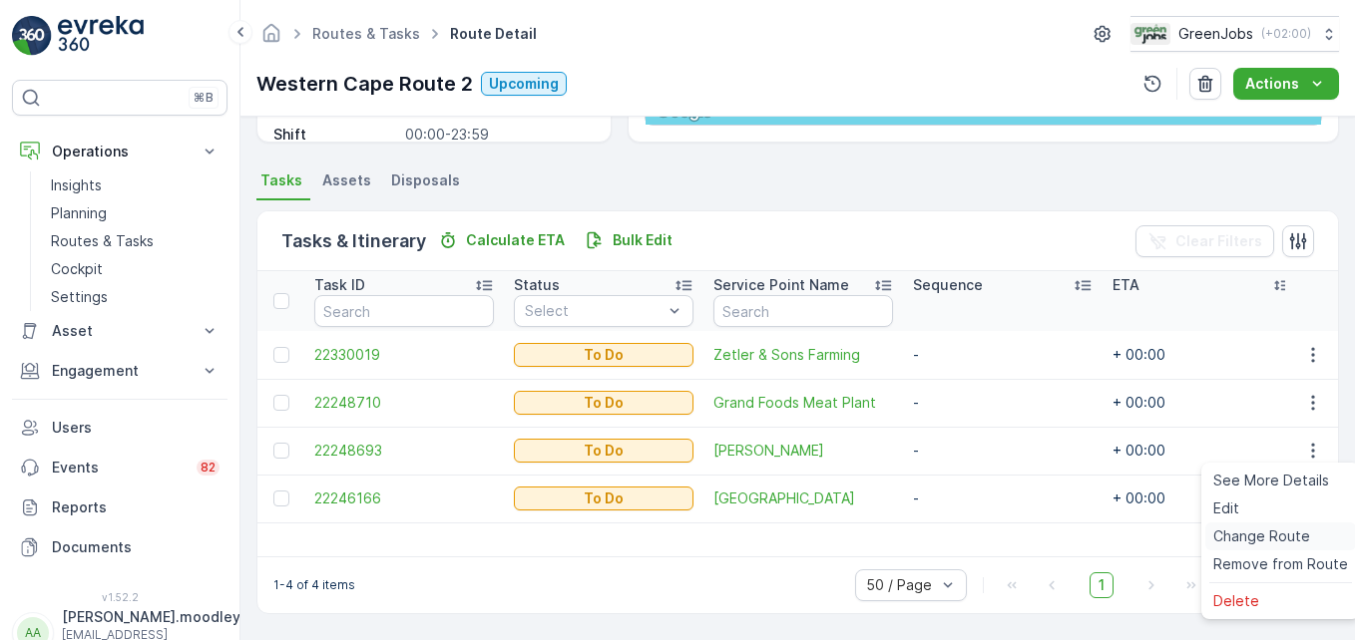
click at [969, 538] on span "Change Route" at bounding box center [1261, 537] width 97 height 20
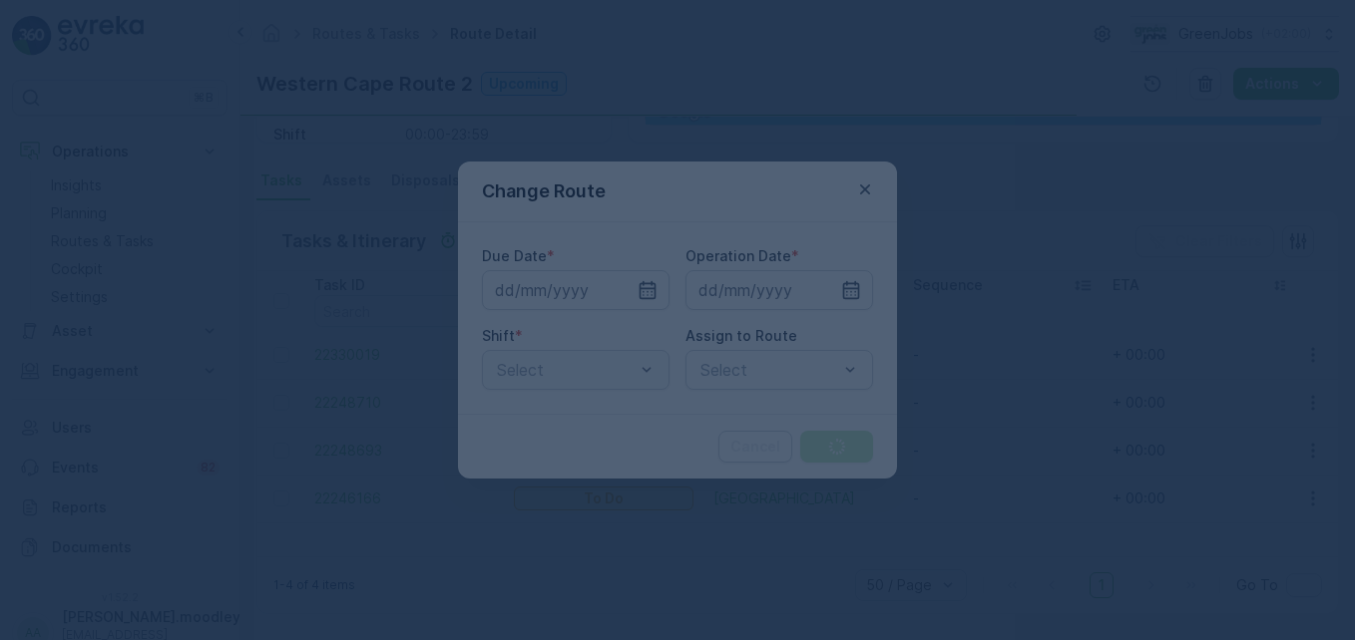
type input "[DATE]"
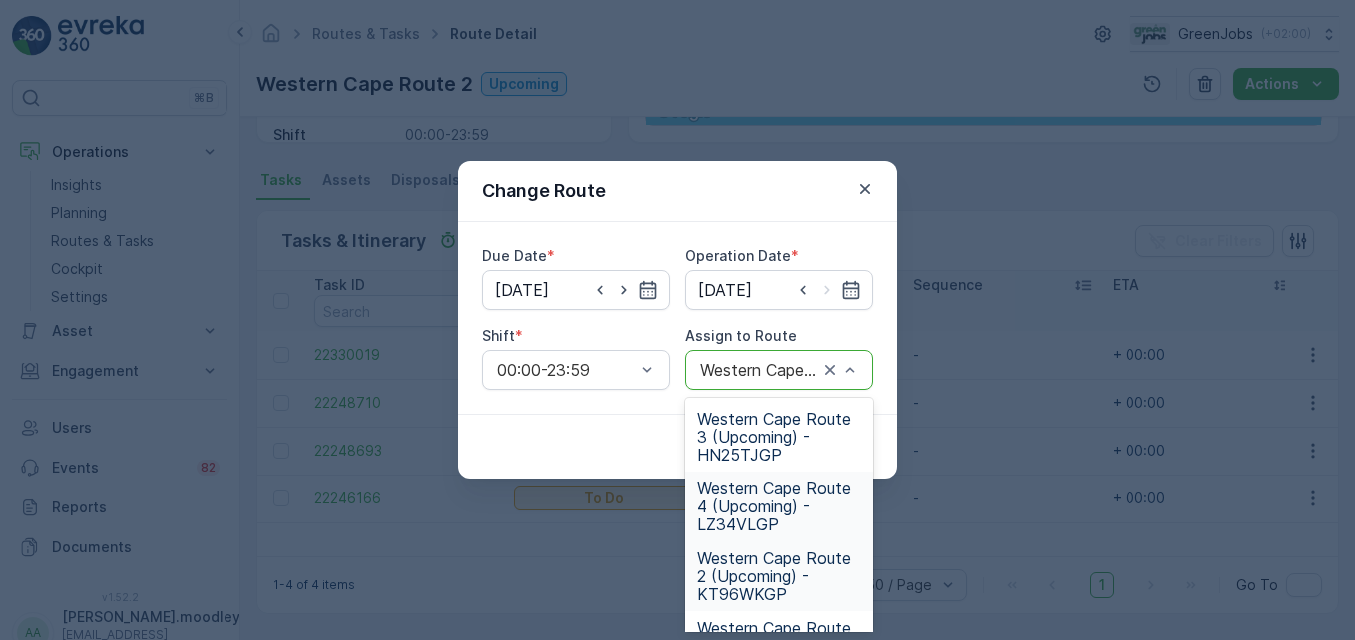
click at [755, 497] on span "Western Cape Route 4 (Upcoming) - LZ34VLGP" at bounding box center [779, 507] width 164 height 54
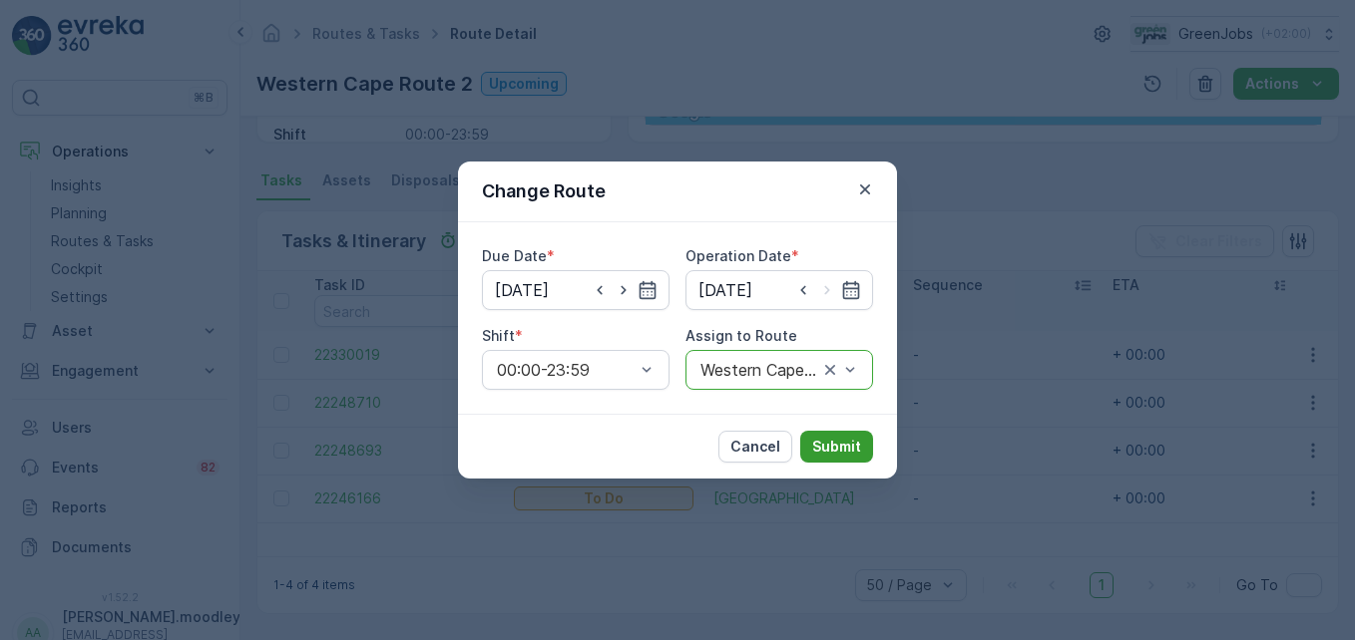
click at [831, 444] on p "Submit" at bounding box center [836, 447] width 49 height 20
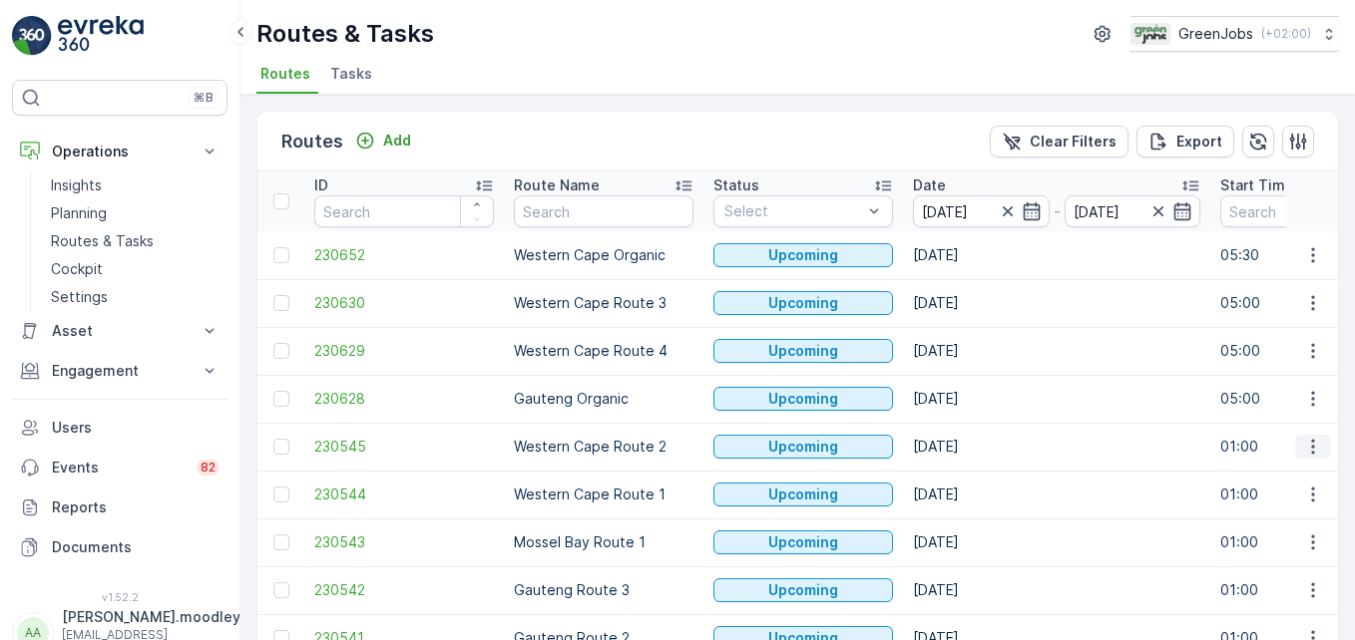
click at [969, 450] on icon "button" at bounding box center [1313, 447] width 20 height 20
click at [969, 478] on span "See More Details" at bounding box center [1266, 477] width 116 height 20
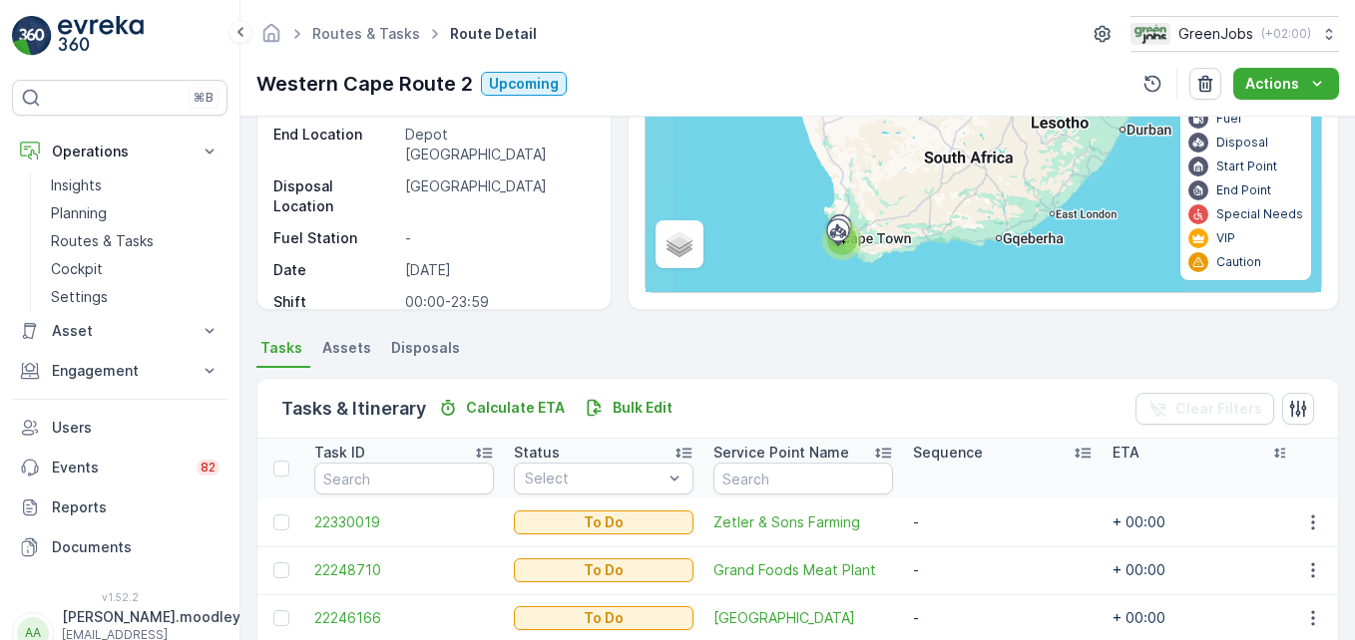
scroll to position [389, 0]
